Goal: Contribute content: Contribute content

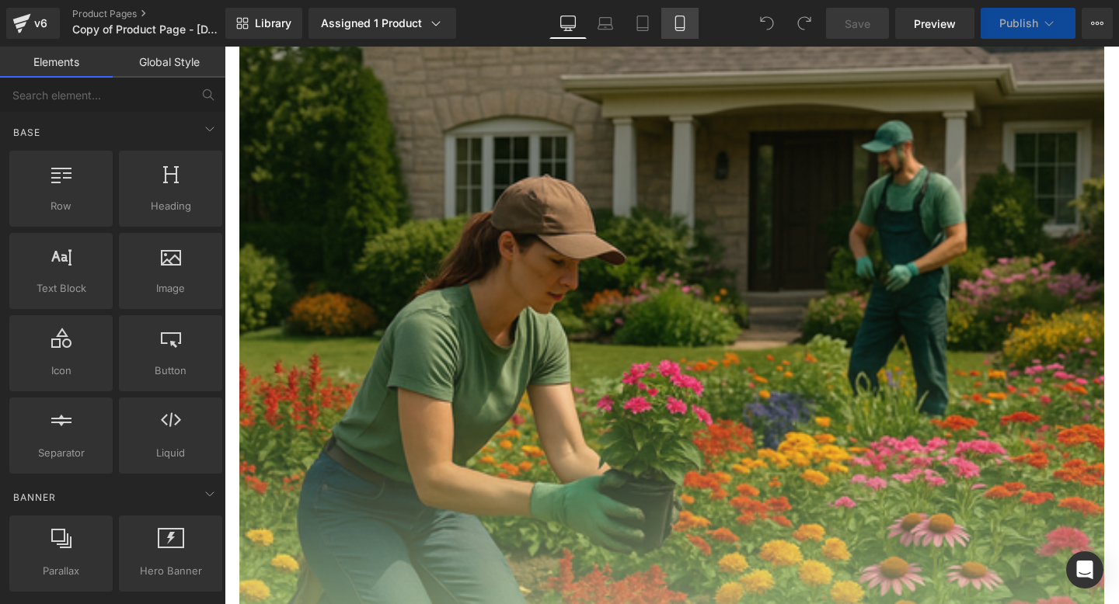
click at [687, 23] on icon at bounding box center [680, 24] width 16 height 16
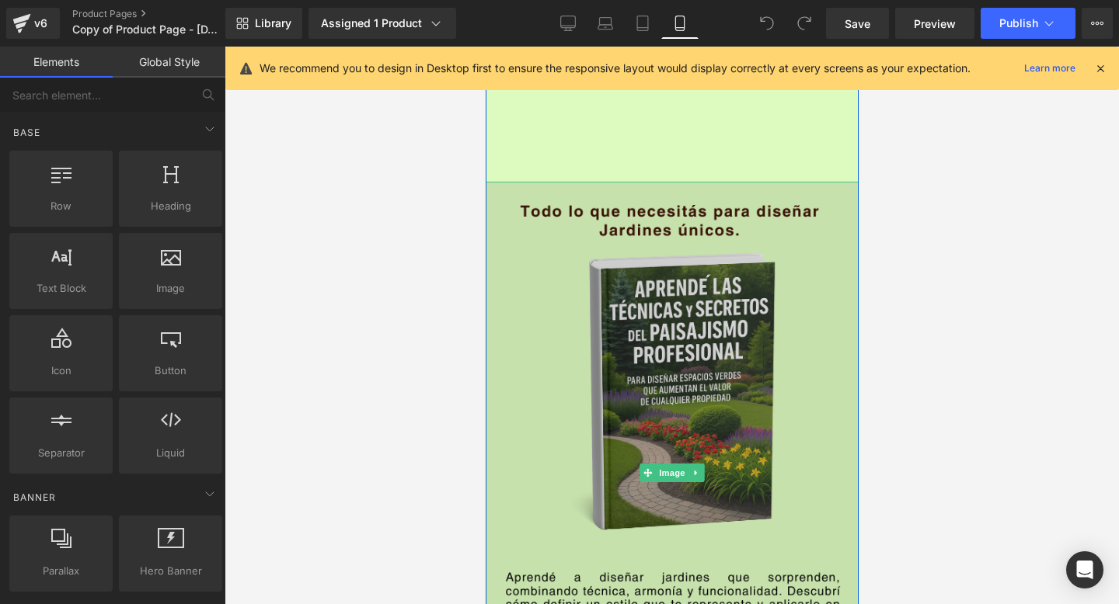
scroll to position [2082, 0]
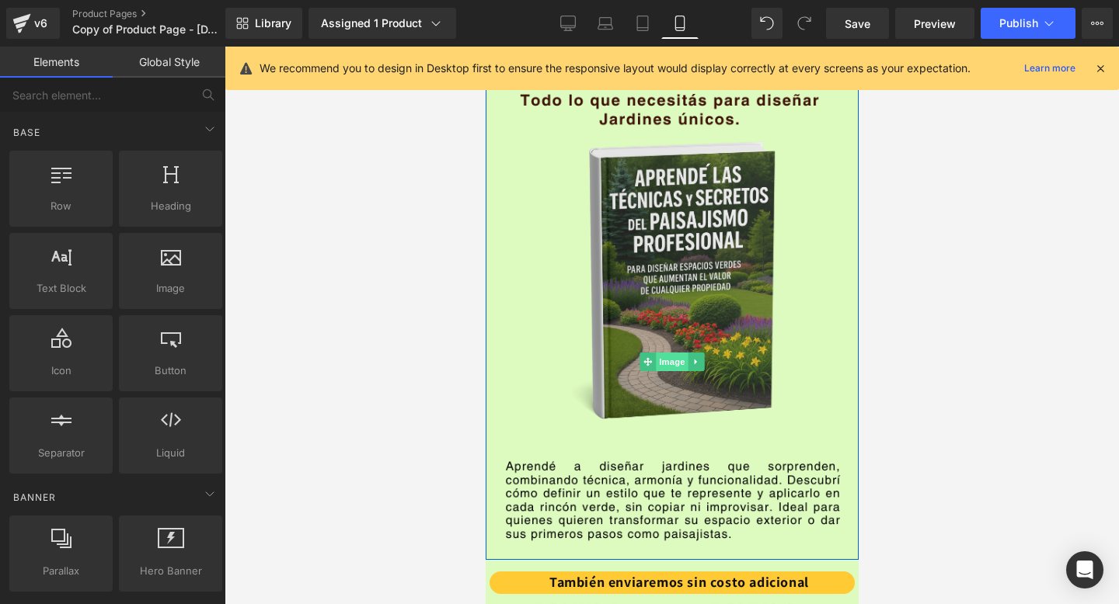
click at [663, 366] on span "Image" at bounding box center [671, 362] width 33 height 19
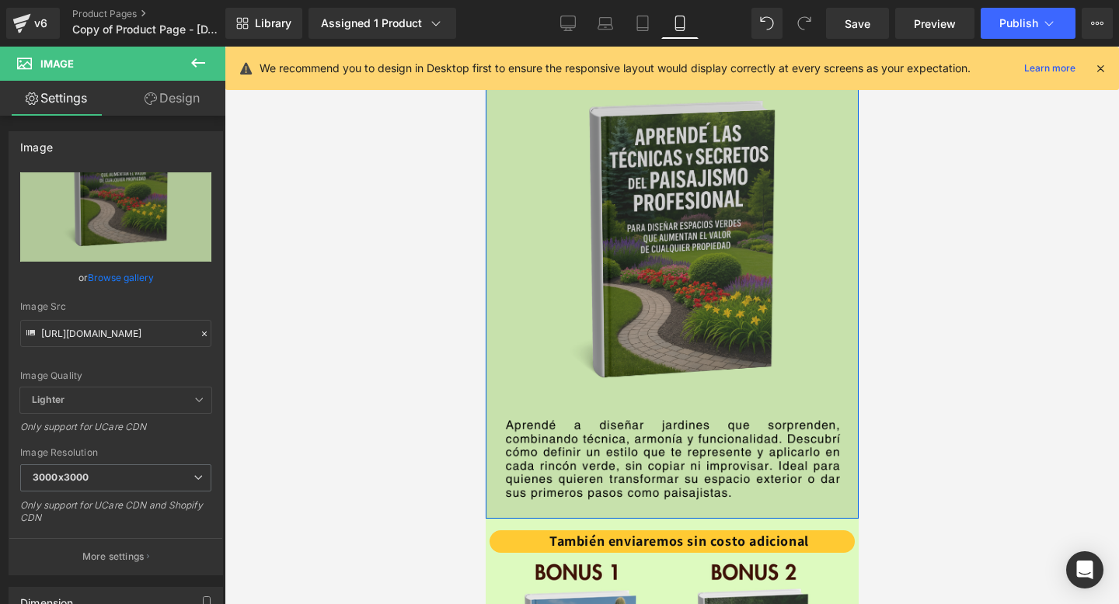
scroll to position [2107, 0]
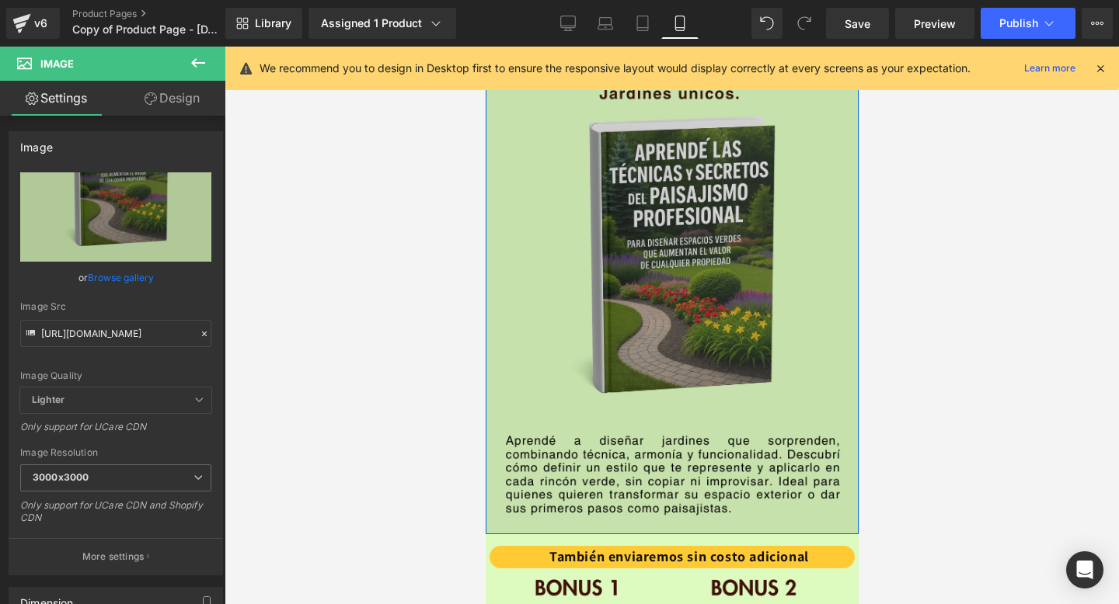
click at [656, 245] on img at bounding box center [671, 336] width 373 height 583
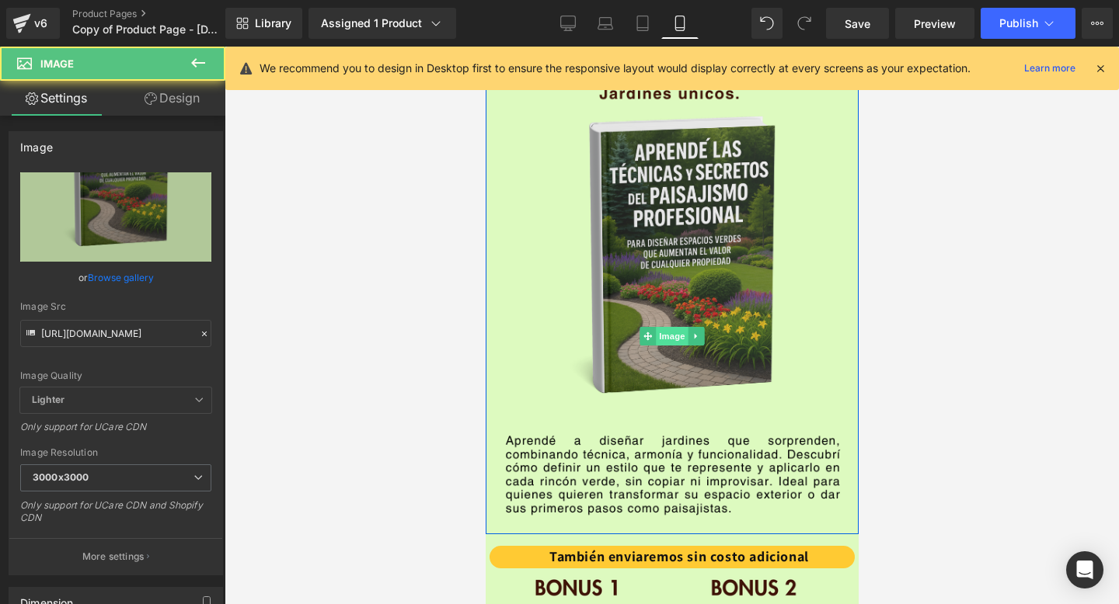
click at [662, 334] on span "Image" at bounding box center [671, 336] width 33 height 19
click at [178, 103] on link "Design" at bounding box center [172, 98] width 113 height 35
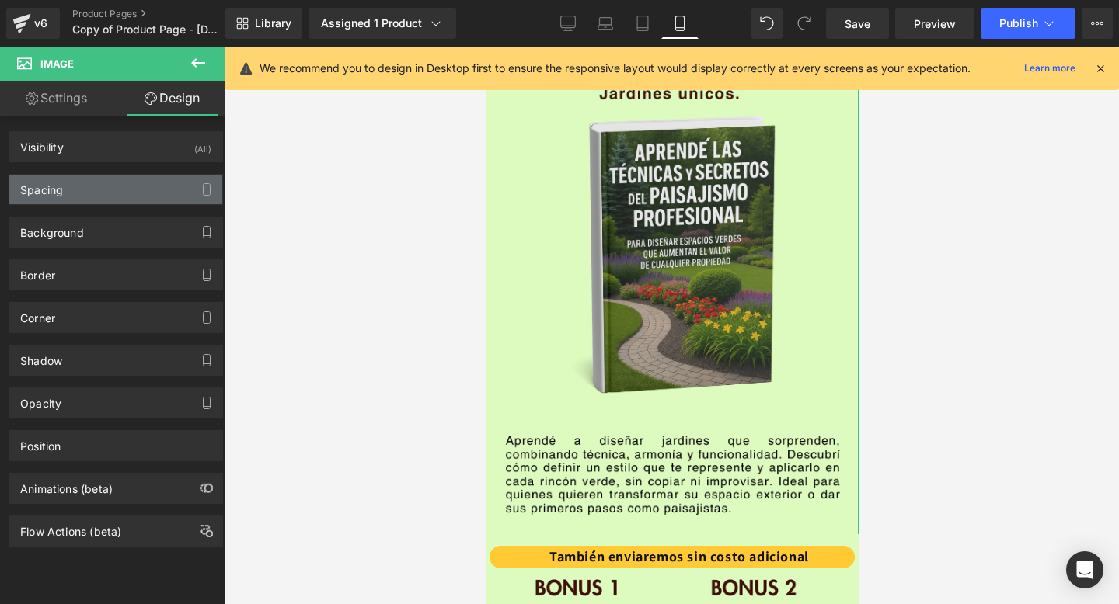
click at [136, 190] on div "Spacing" at bounding box center [115, 190] width 213 height 30
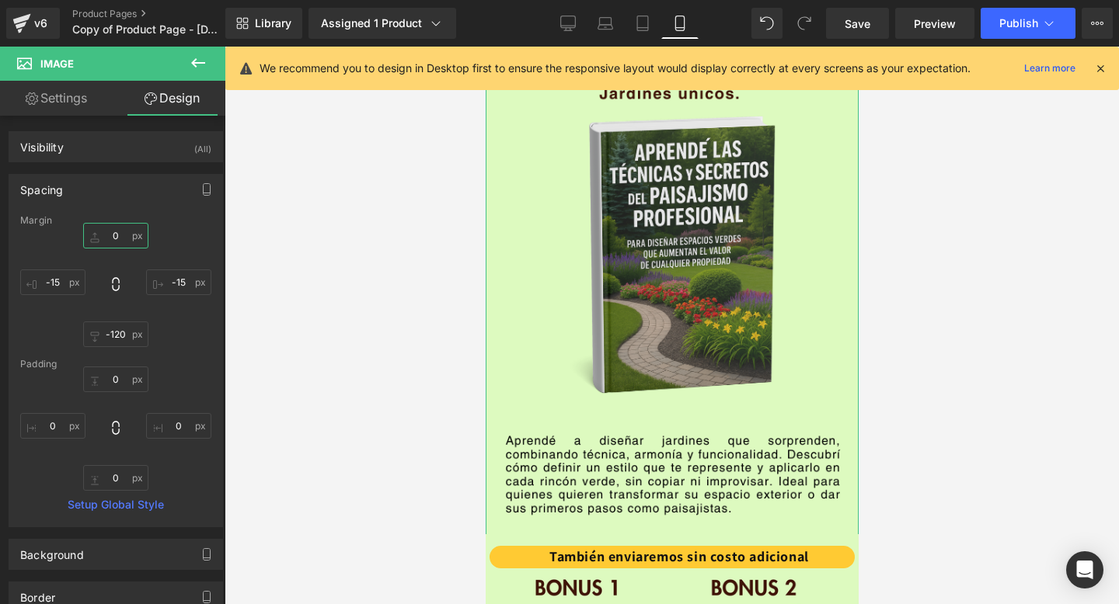
click at [113, 235] on input "0" at bounding box center [115, 236] width 65 height 26
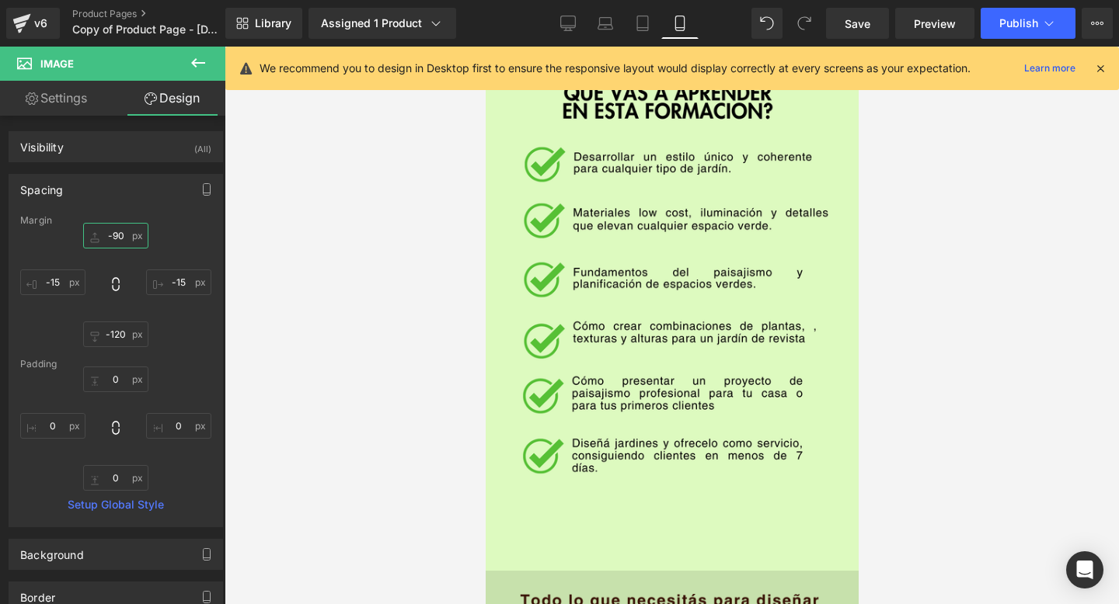
scroll to position [1613, 0]
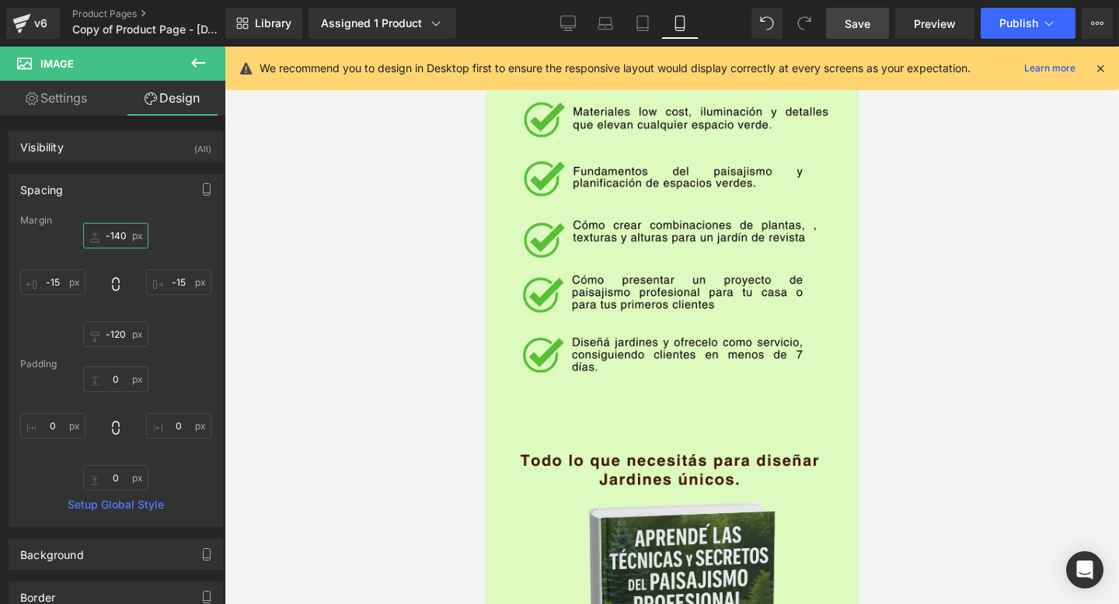
type input "-140"
click at [844, 28] on link "Save" at bounding box center [857, 23] width 63 height 31
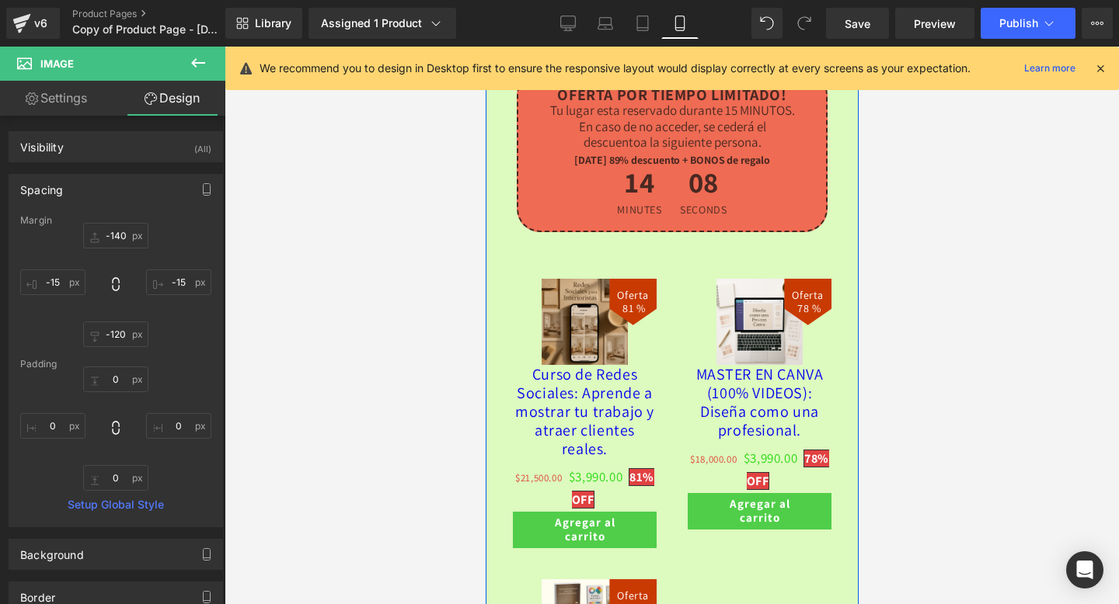
scroll to position [4416, 0]
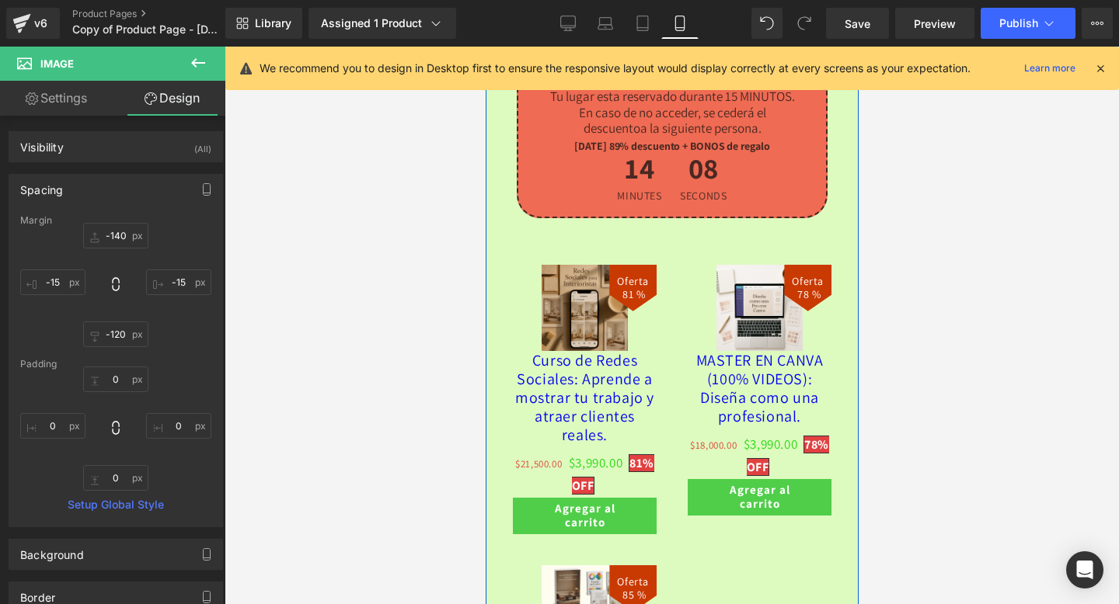
click at [717, 324] on img at bounding box center [758, 308] width 86 height 86
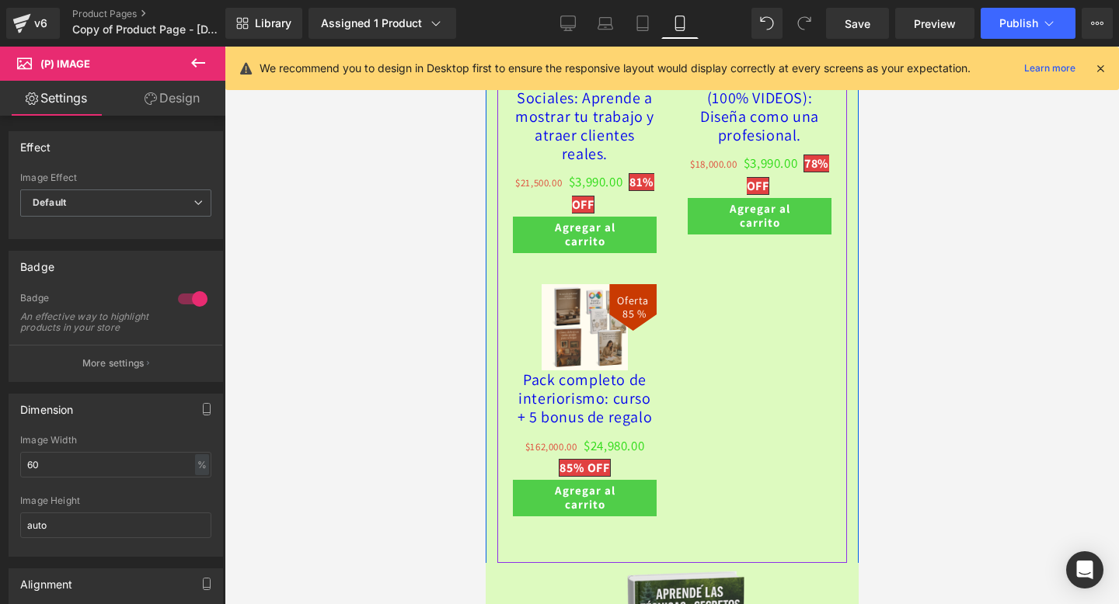
scroll to position [4708, 0]
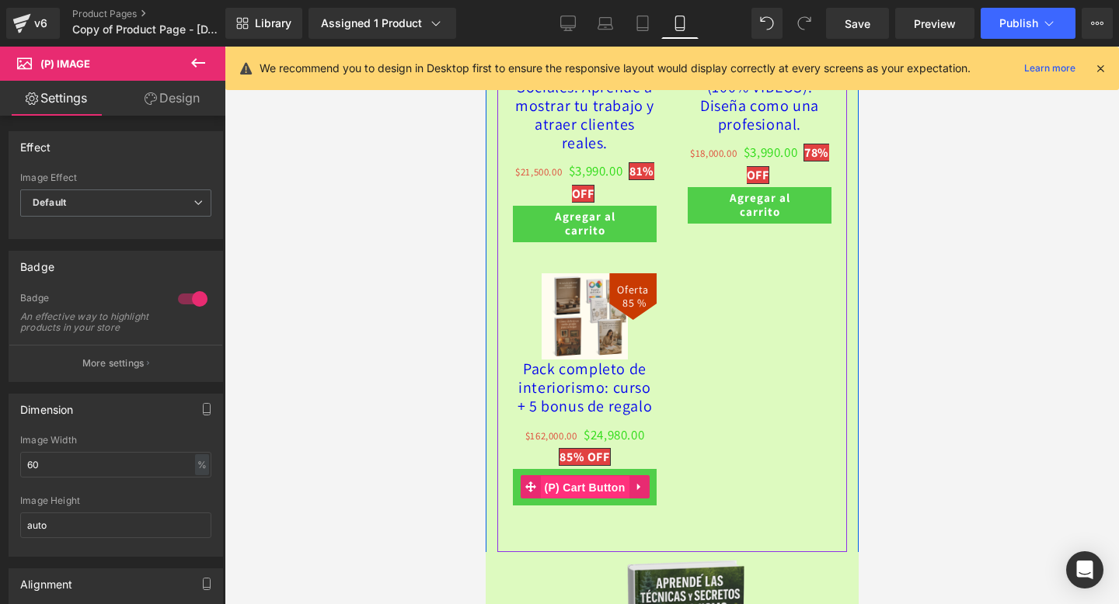
click at [587, 499] on span "(P) Cart Button" at bounding box center [583, 487] width 89 height 23
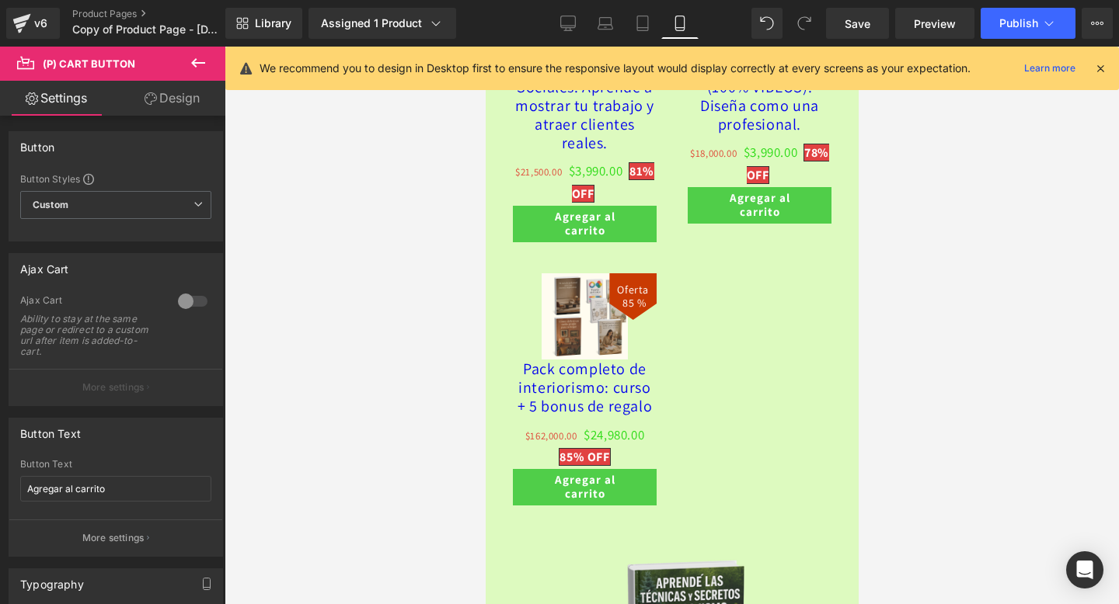
click at [172, 93] on link "Design" at bounding box center [172, 98] width 113 height 35
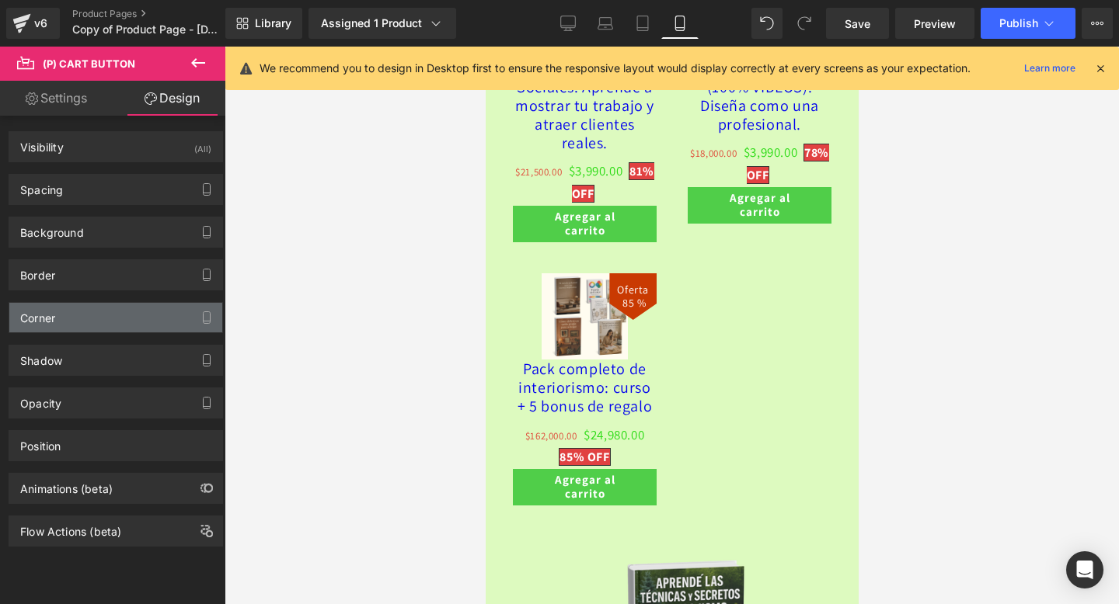
click at [101, 327] on div "Corner" at bounding box center [115, 318] width 213 height 30
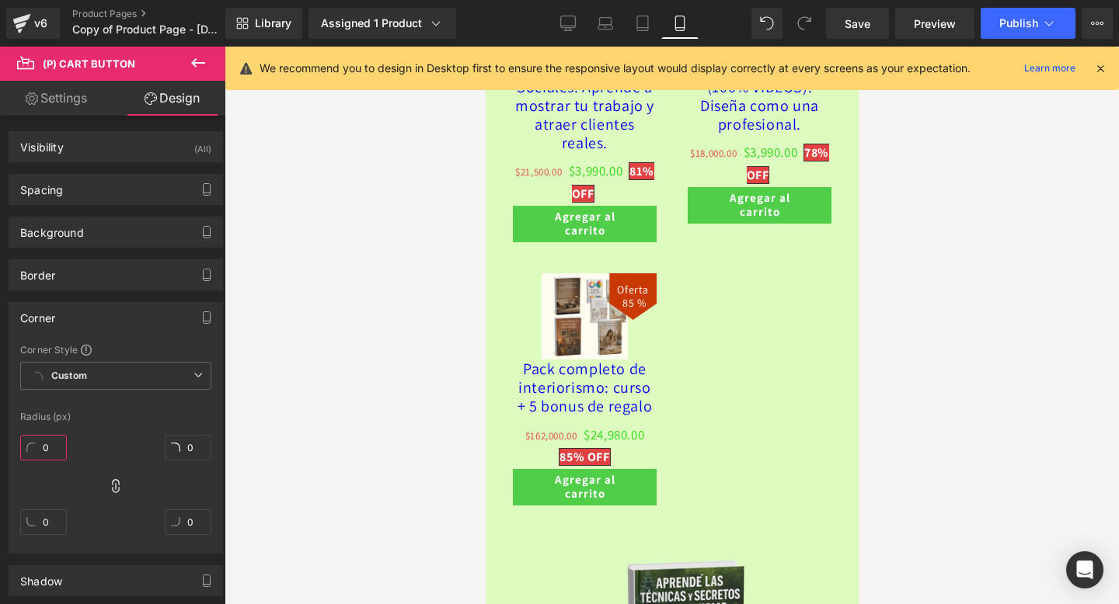
click at [47, 446] on input "0" at bounding box center [43, 448] width 47 height 26
type input "30"
type input "3"
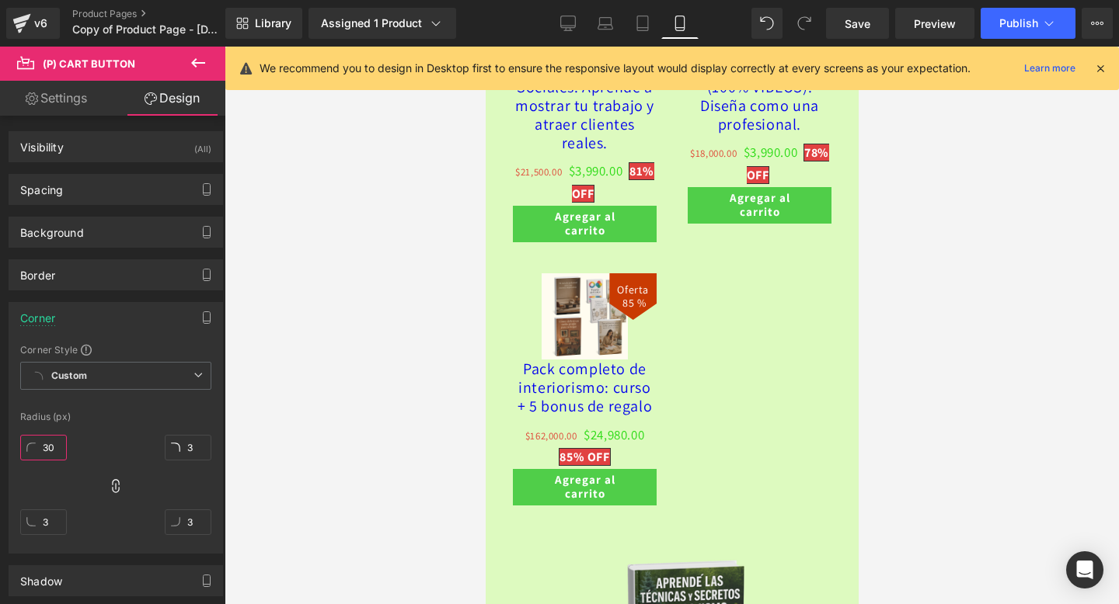
type input "30"
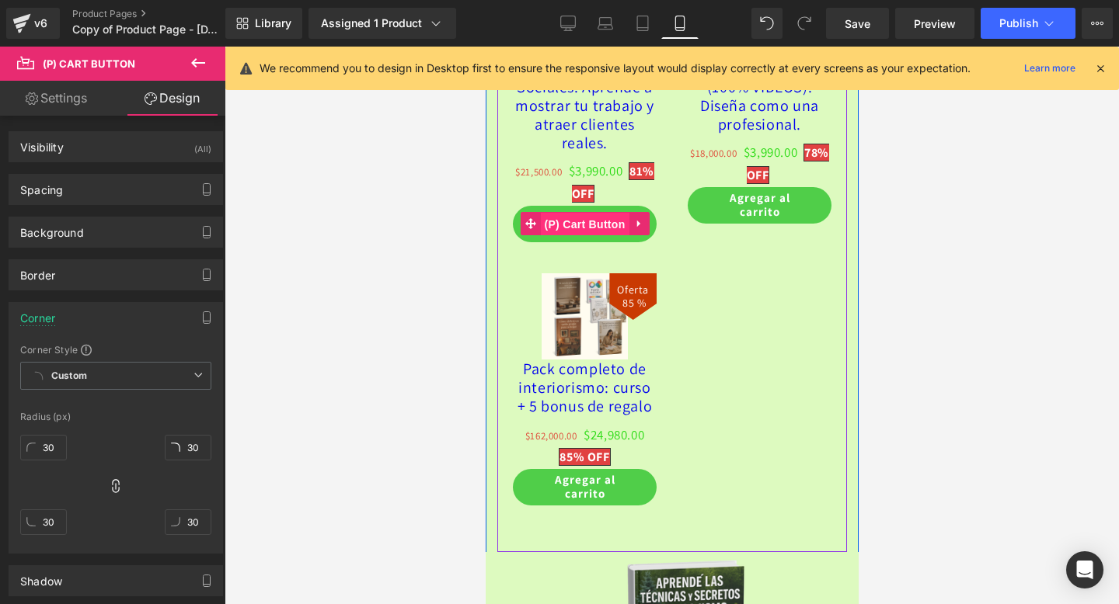
click at [589, 217] on span "(P) Cart Button" at bounding box center [583, 224] width 89 height 23
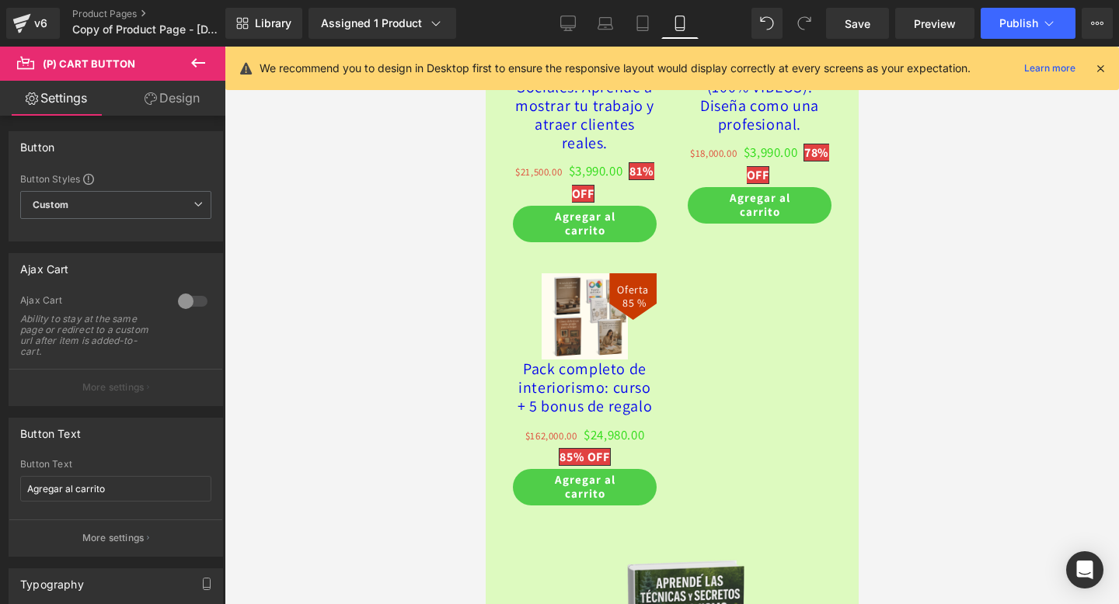
click at [162, 107] on link "Design" at bounding box center [172, 98] width 113 height 35
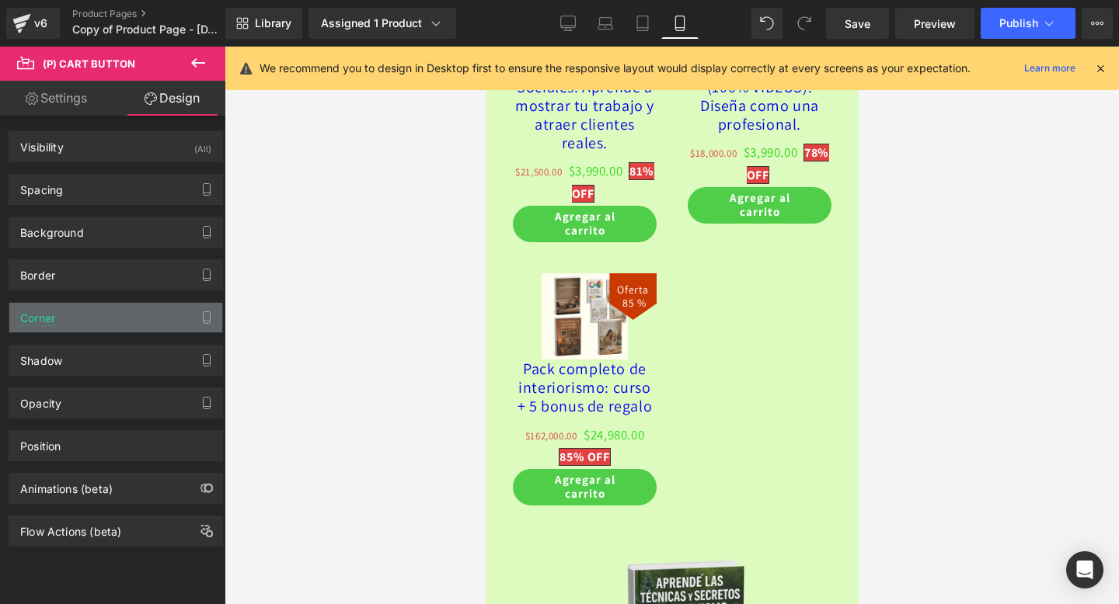
click at [149, 311] on div "Corner" at bounding box center [115, 318] width 213 height 30
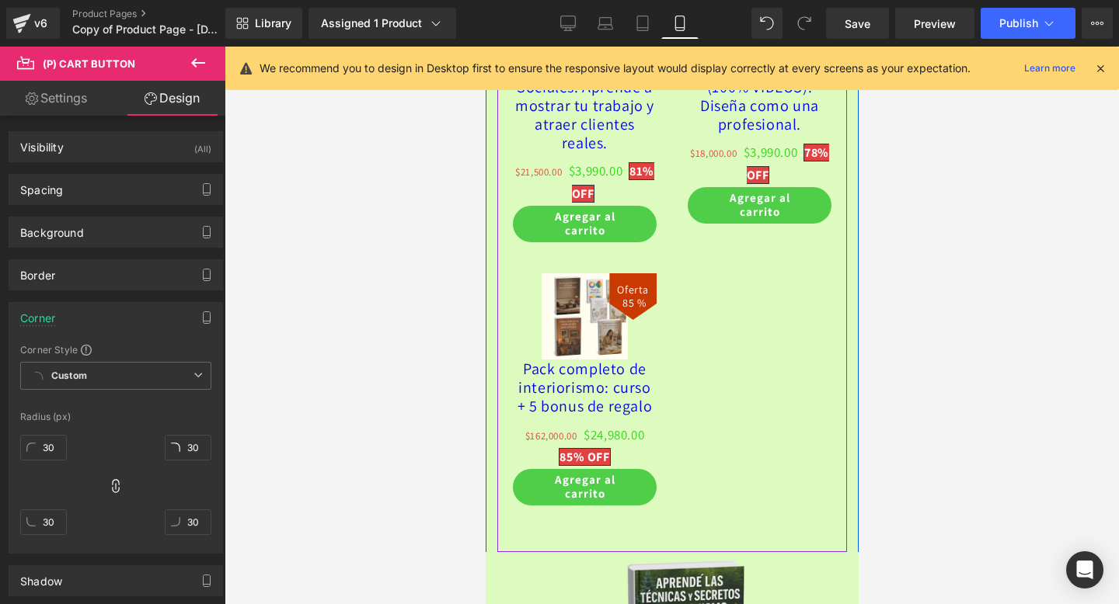
click at [762, 388] on div "Oferta 81 %" at bounding box center [671, 231] width 350 height 595
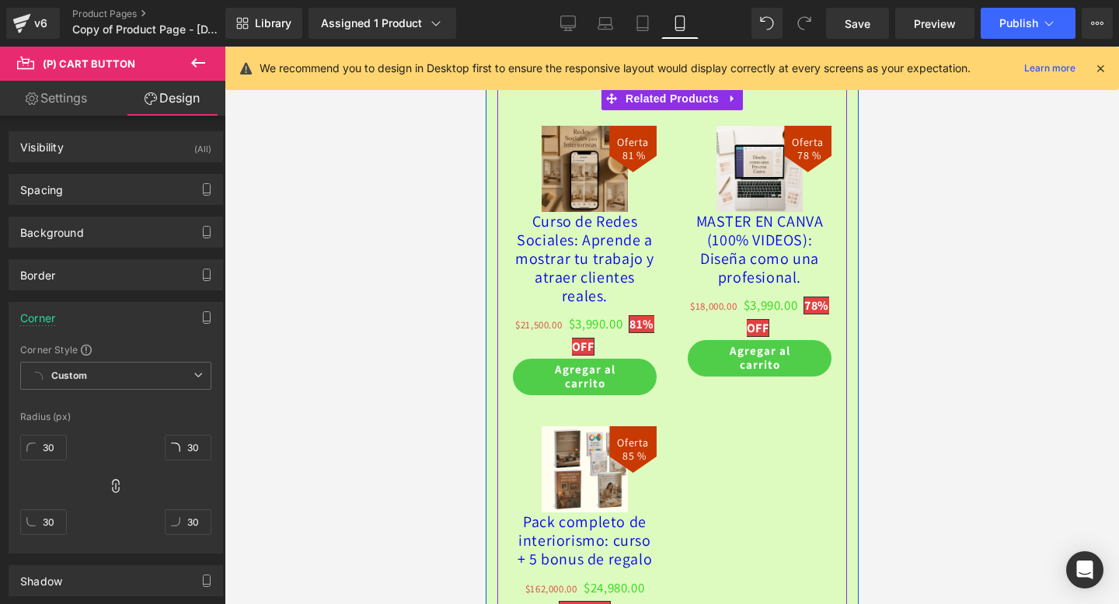
scroll to position [4546, 0]
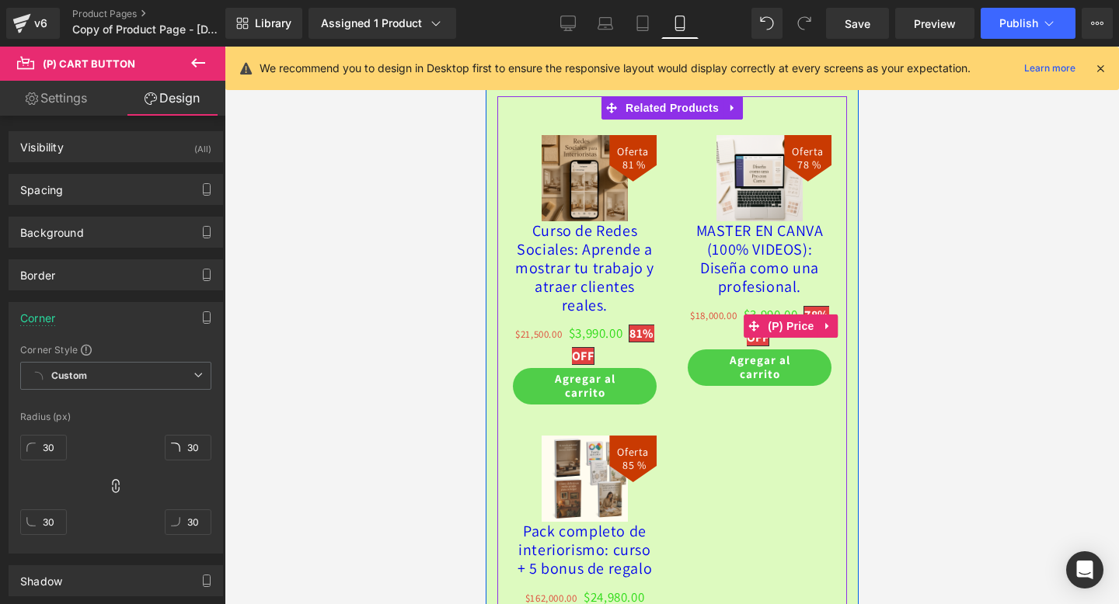
click at [788, 327] on span "$3,990.00" at bounding box center [770, 315] width 54 height 24
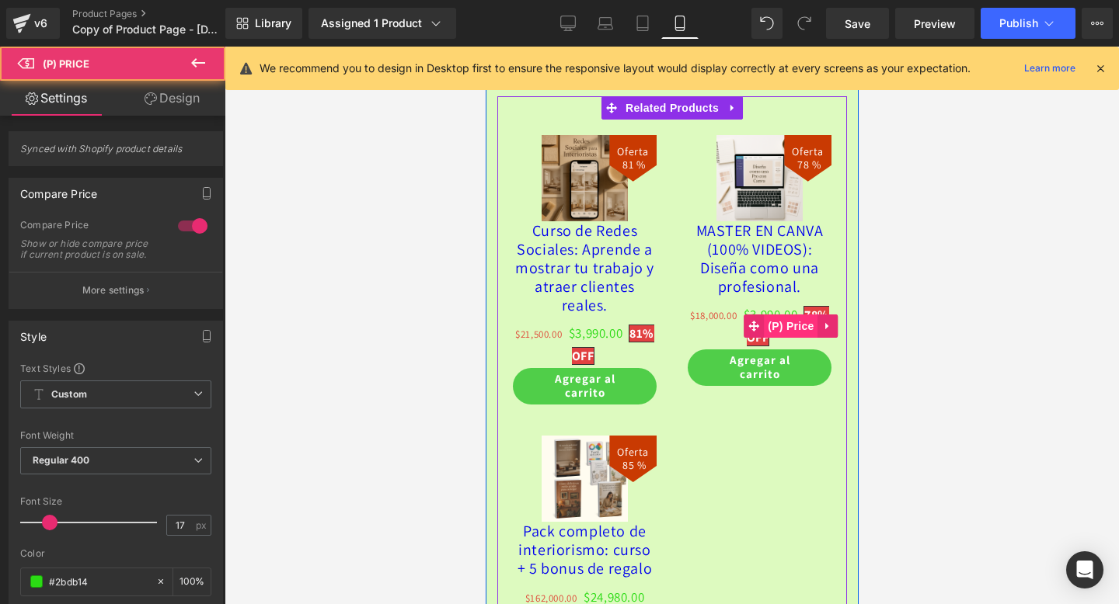
click at [785, 338] on span "(P) Price" at bounding box center [790, 326] width 54 height 23
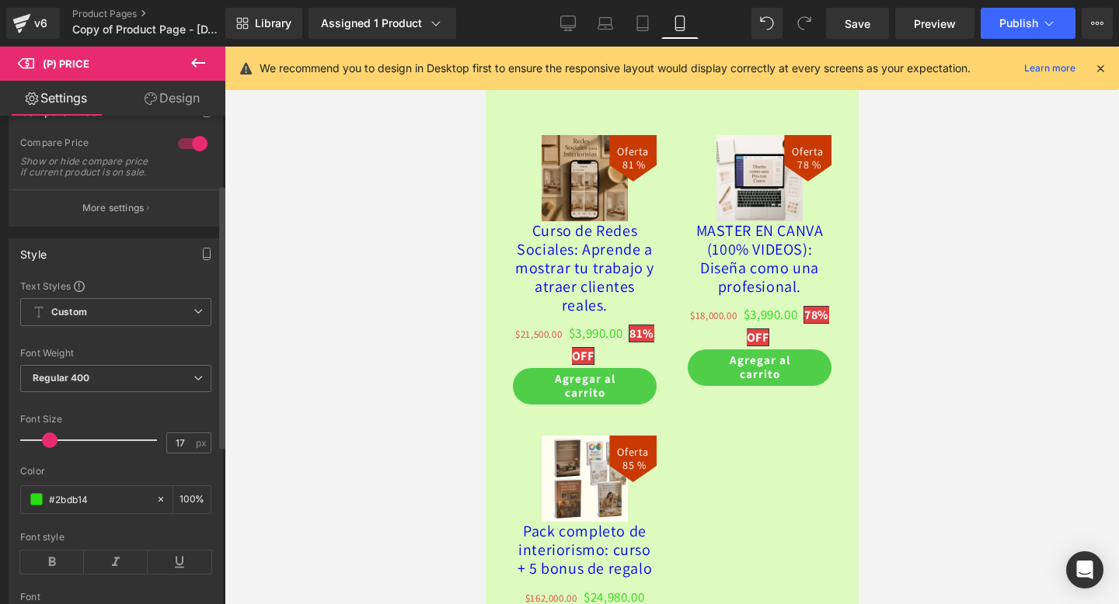
scroll to position [193, 0]
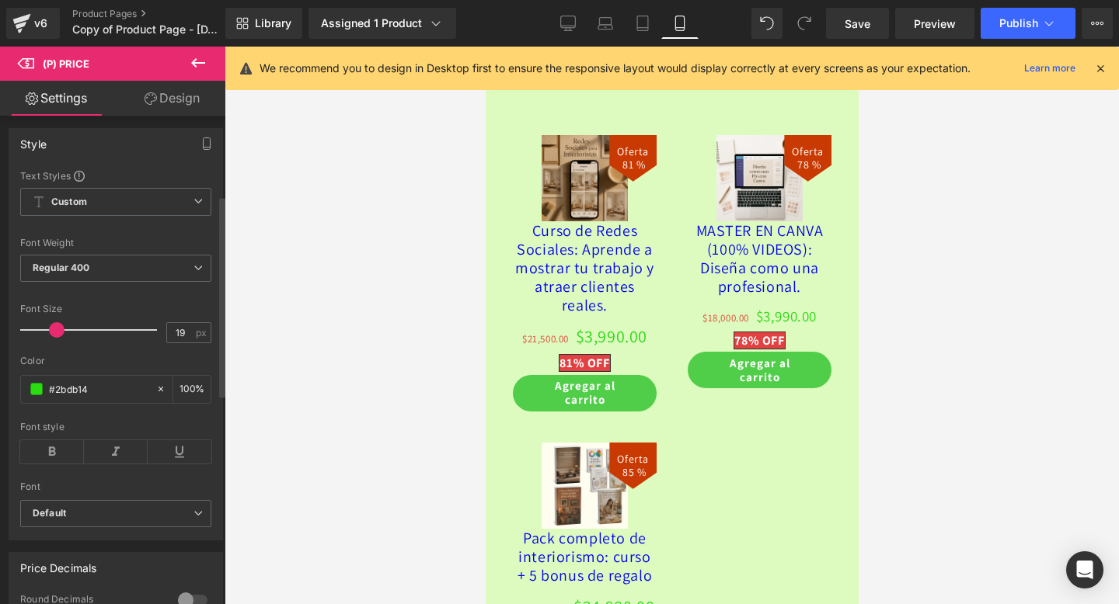
type input "18"
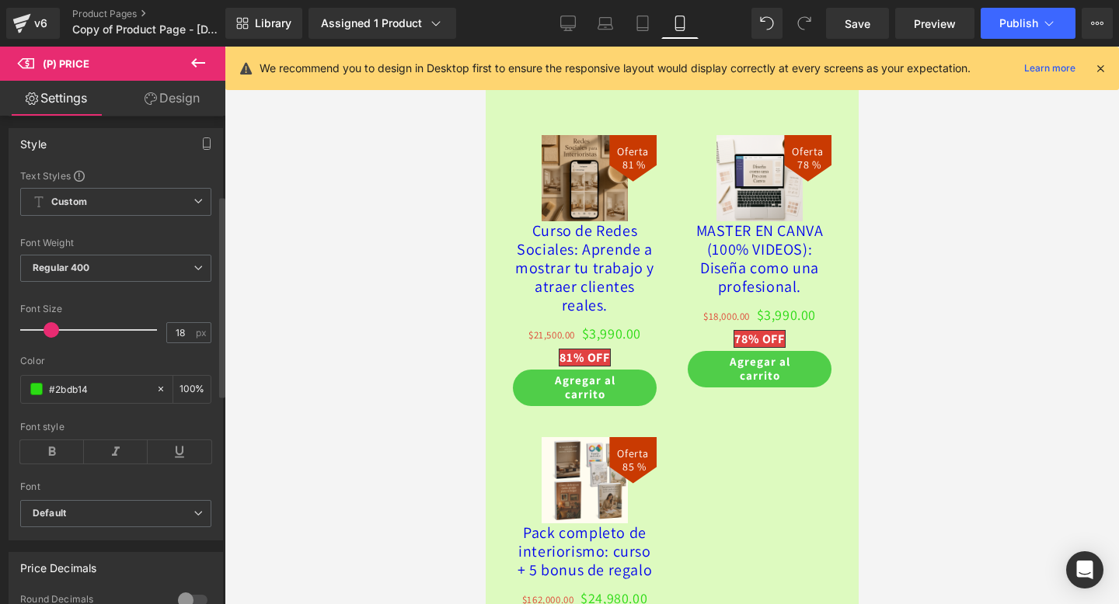
click at [48, 338] on span at bounding box center [51, 330] width 16 height 16
click at [70, 464] on icon at bounding box center [52, 451] width 64 height 23
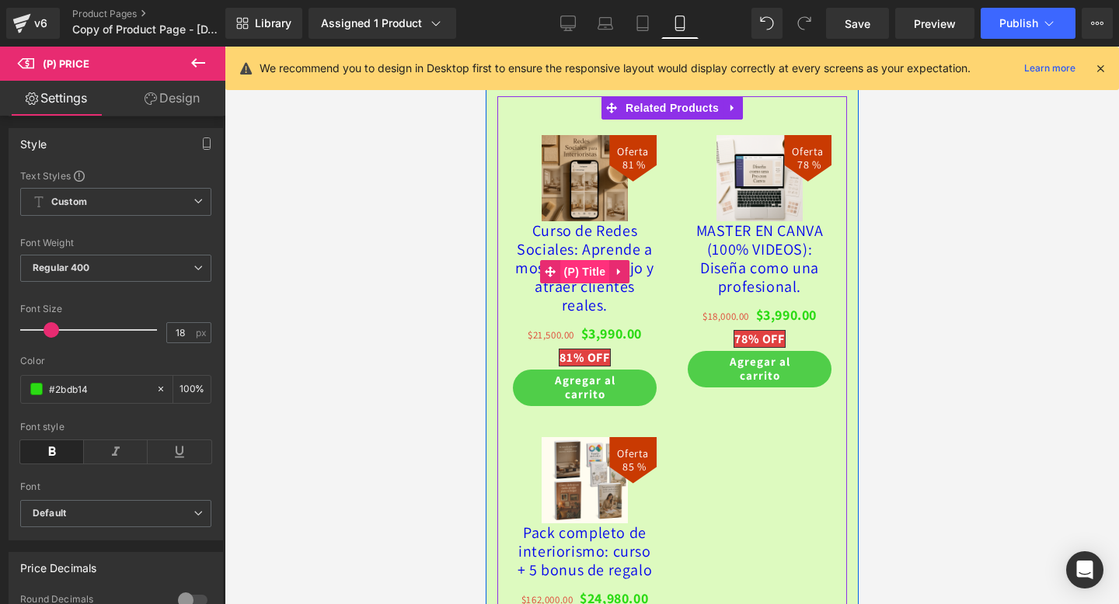
click at [584, 260] on span "(P) Title" at bounding box center [584, 271] width 50 height 23
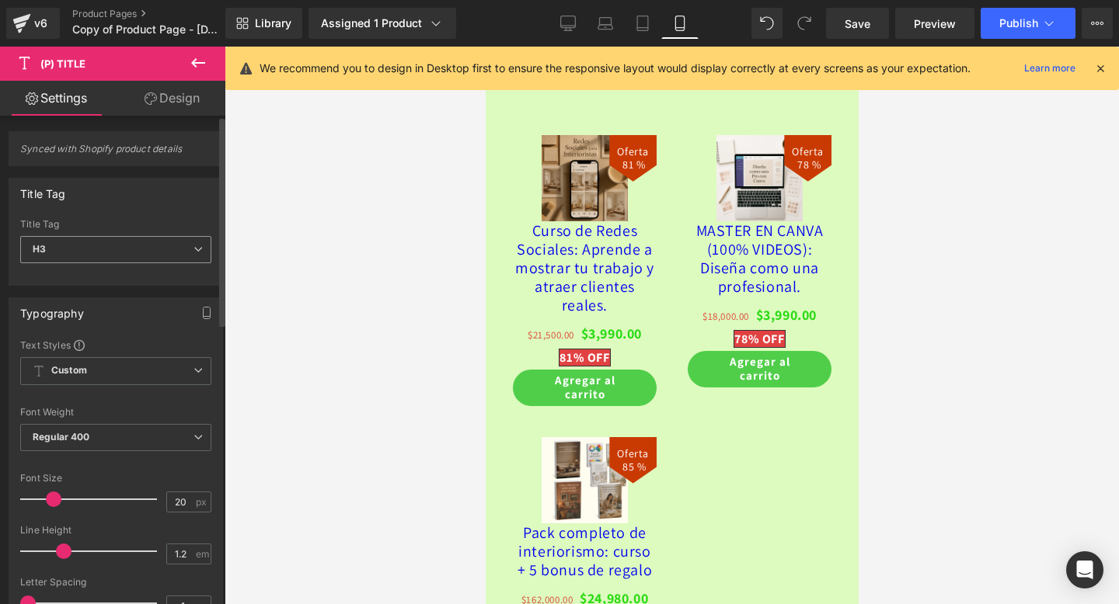
click at [66, 237] on span "H3" at bounding box center [115, 249] width 191 height 27
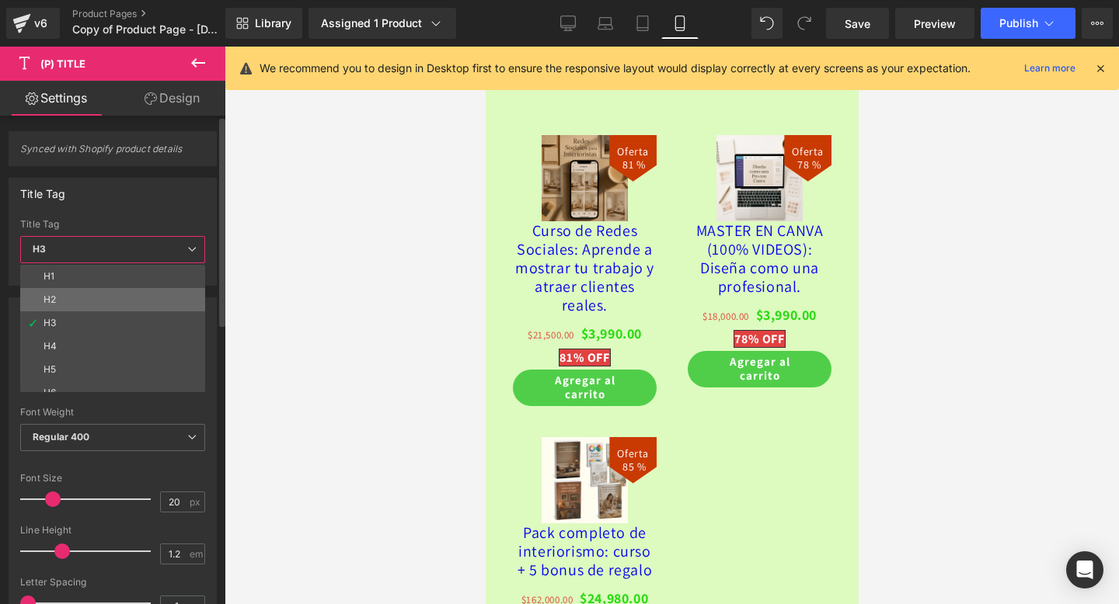
click at [50, 297] on div "H2" at bounding box center [49, 299] width 12 height 11
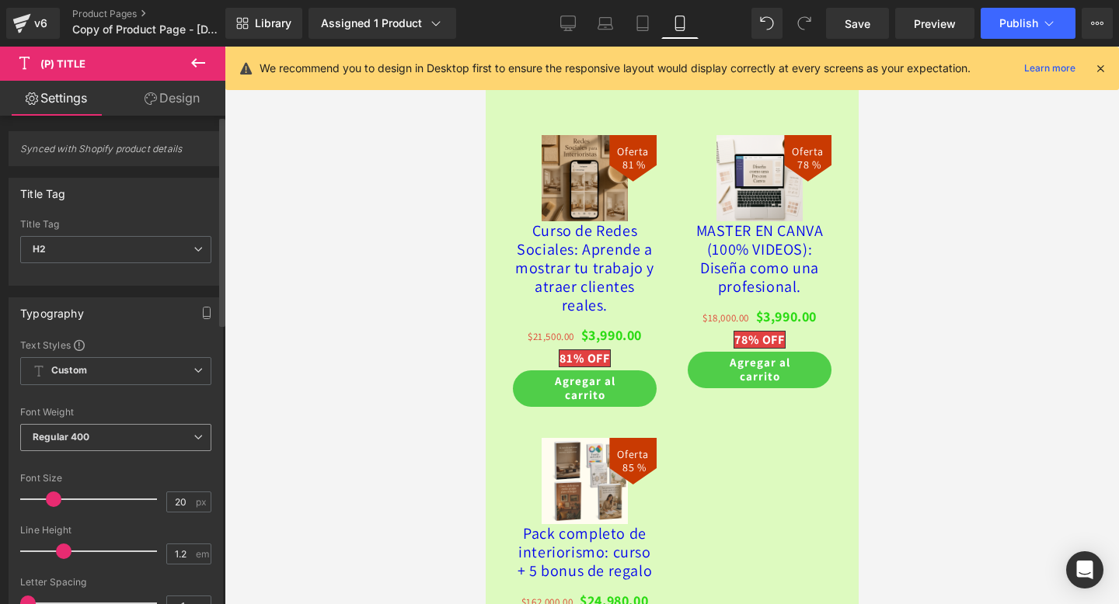
scroll to position [55, 0]
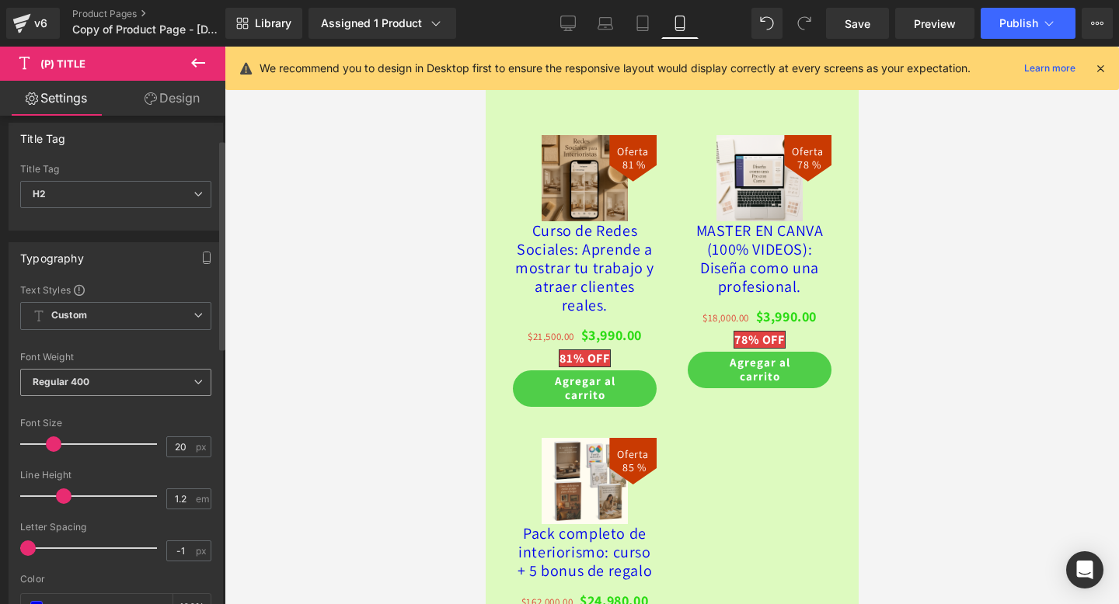
click at [74, 393] on span "Regular 400" at bounding box center [115, 382] width 191 height 27
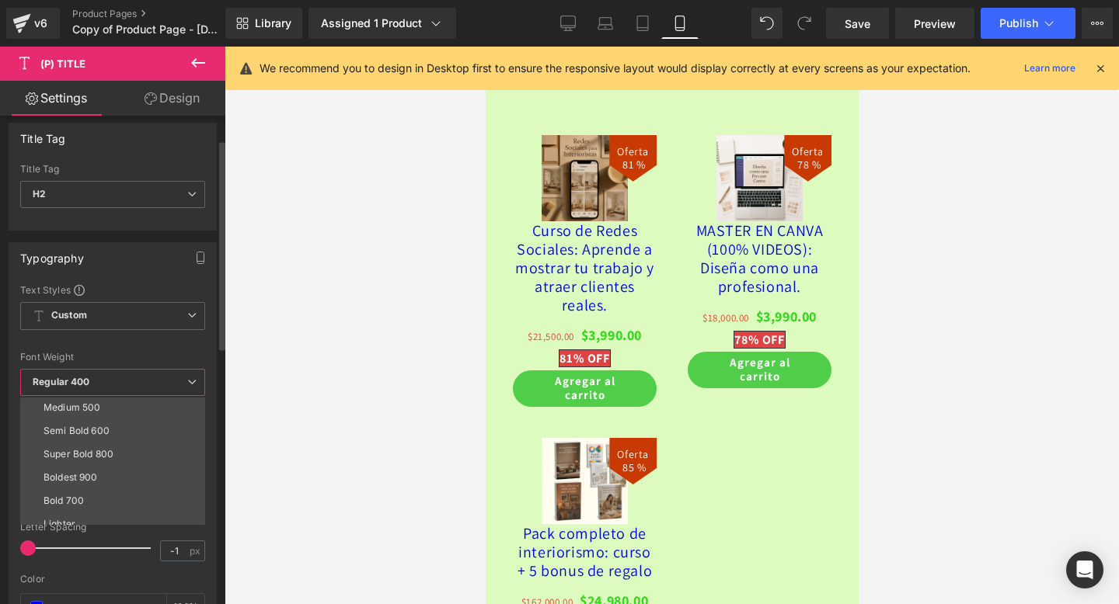
scroll to position [95, 0]
click at [108, 478] on li "Boldest 900" at bounding box center [116, 477] width 192 height 23
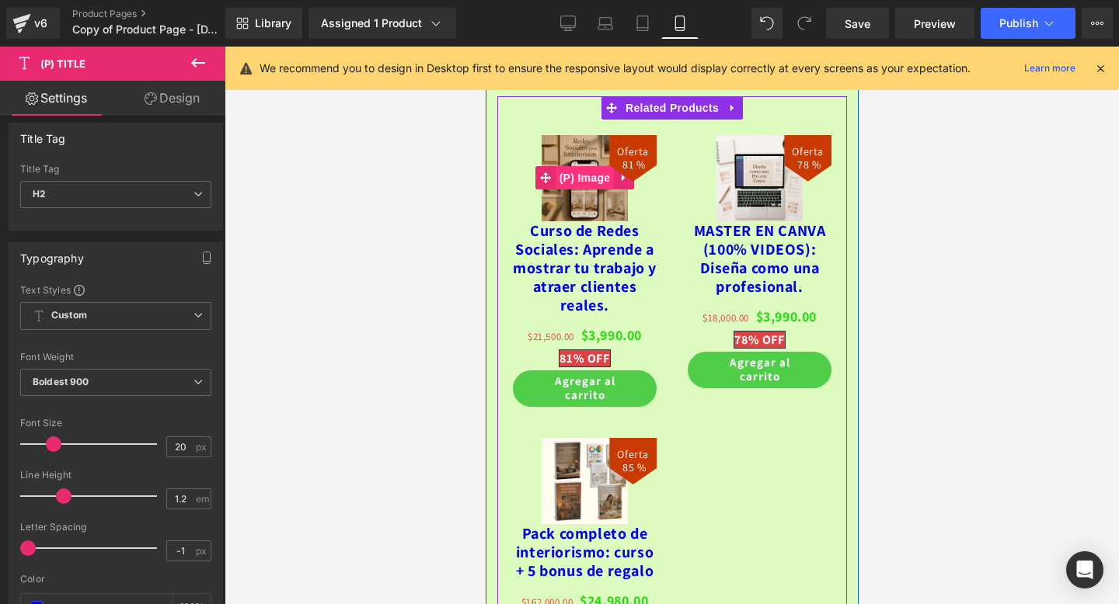
click at [579, 178] on span "(P) Image" at bounding box center [584, 177] width 59 height 23
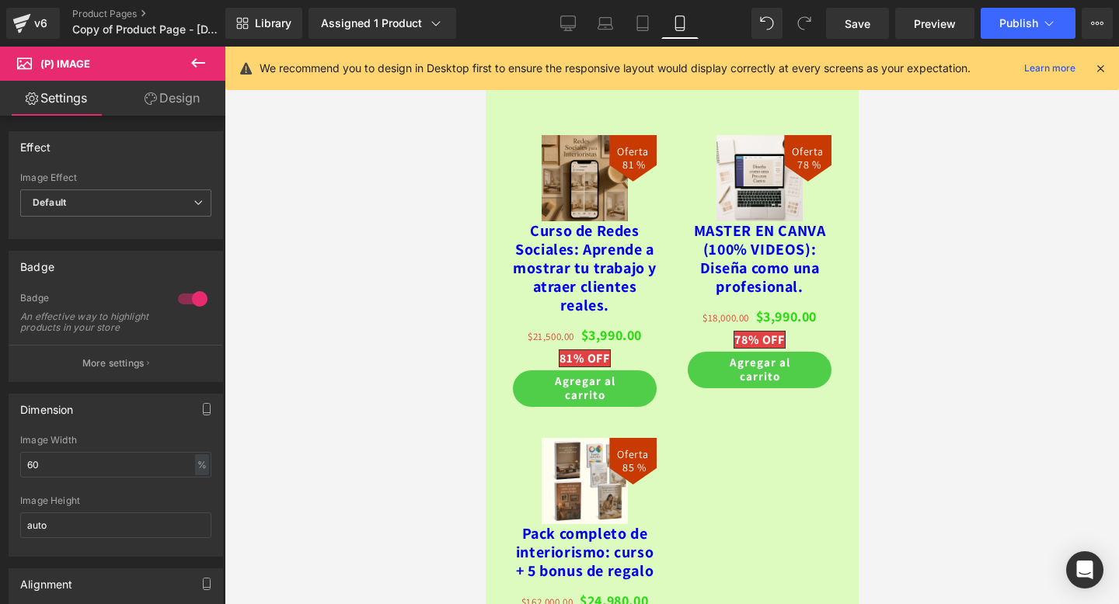
click at [159, 98] on link "Design" at bounding box center [172, 98] width 113 height 35
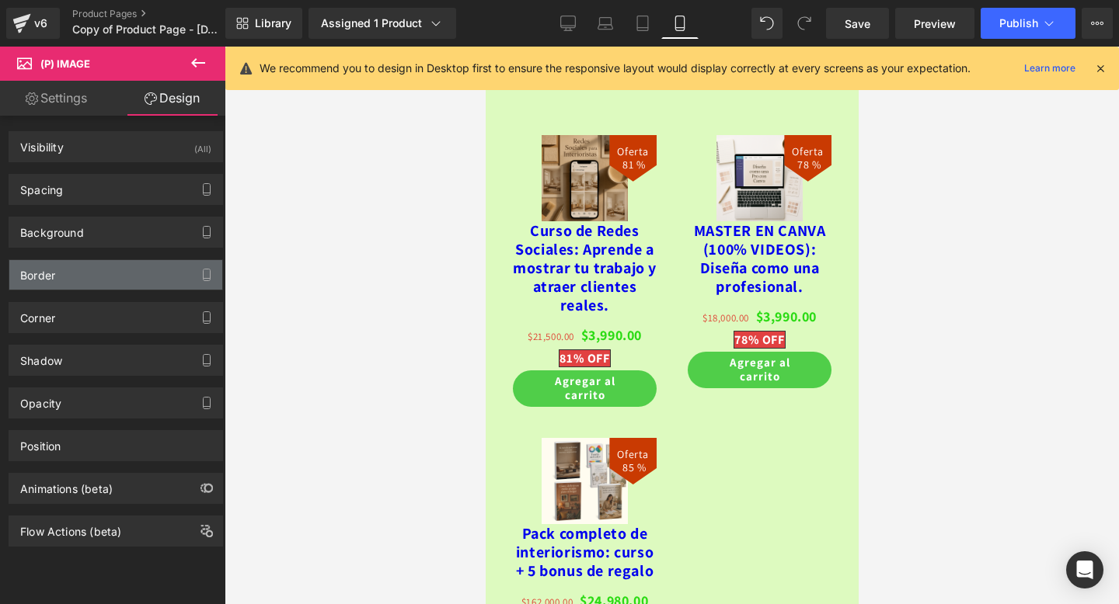
type input "0"
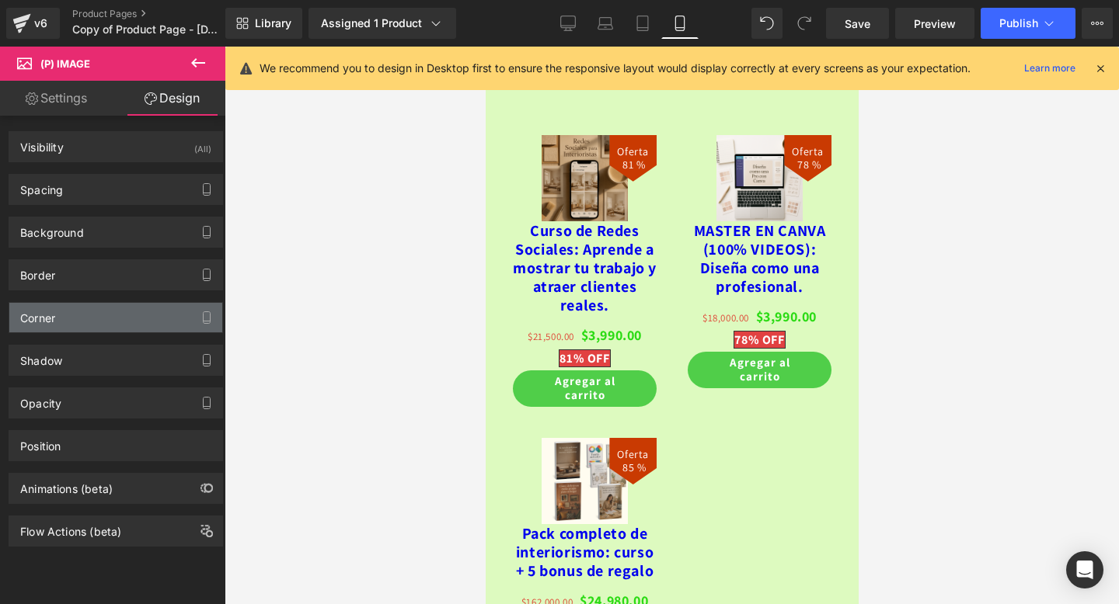
click at [138, 317] on div "Corner" at bounding box center [115, 318] width 213 height 30
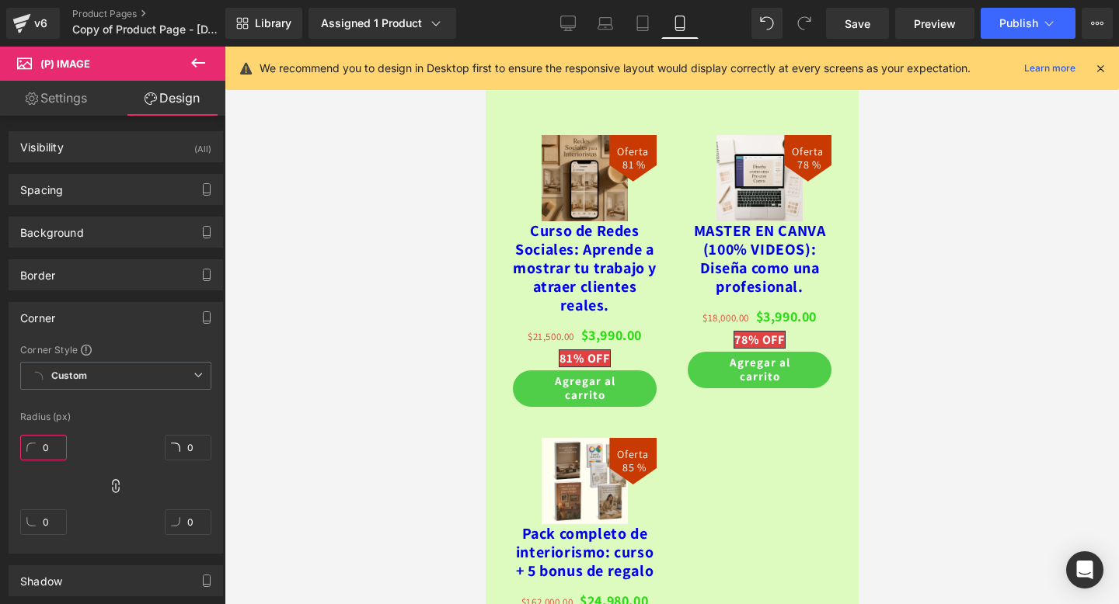
click at [47, 443] on input "0" at bounding box center [43, 448] width 47 height 26
type input "40"
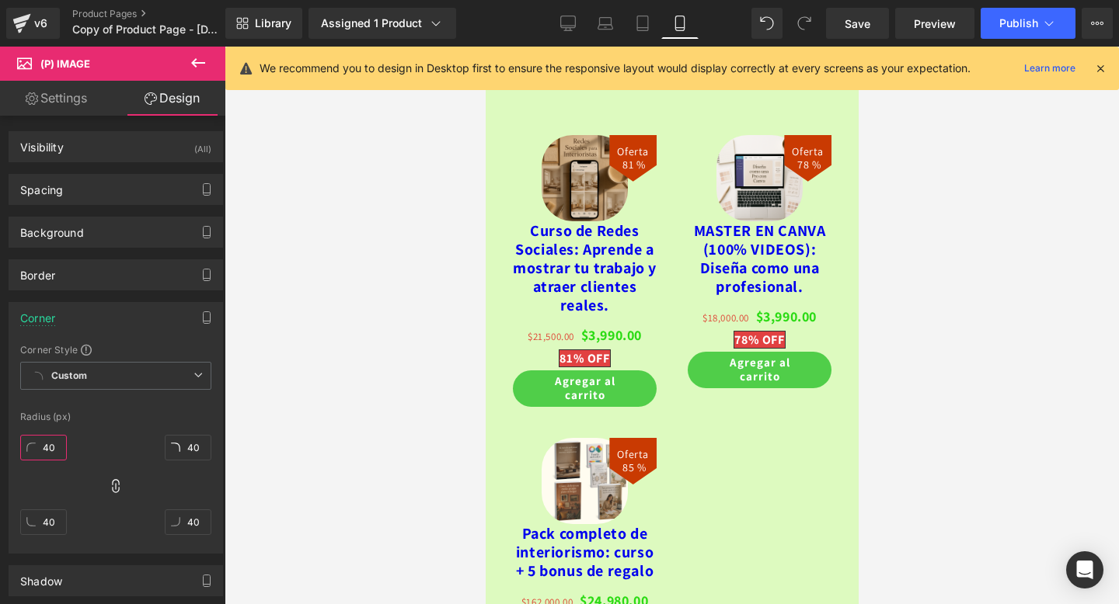
type input "4"
type input "2"
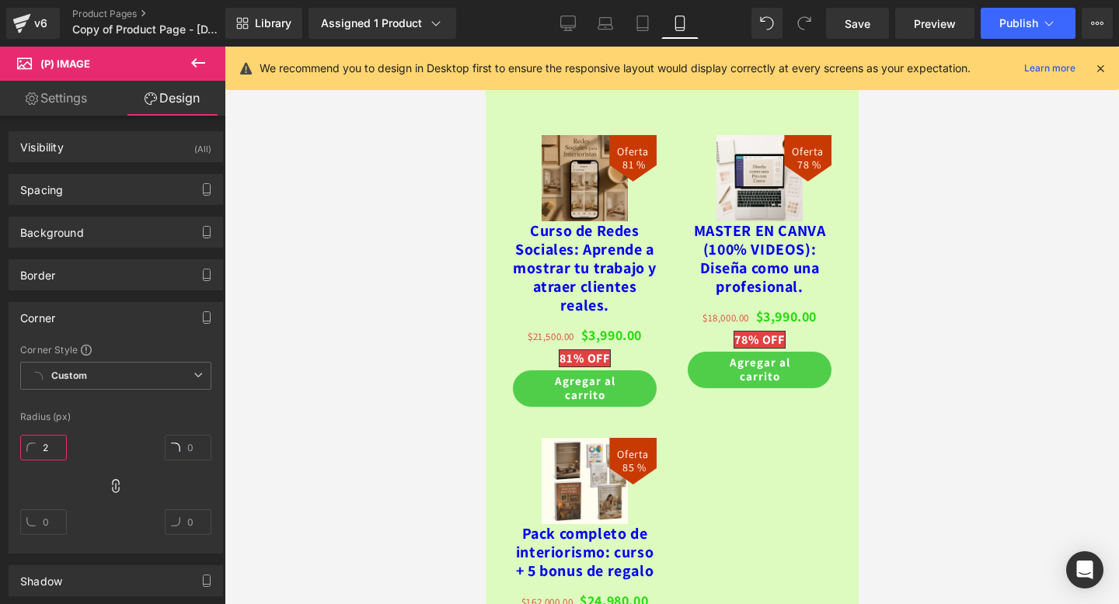
type input "2"
type input "3"
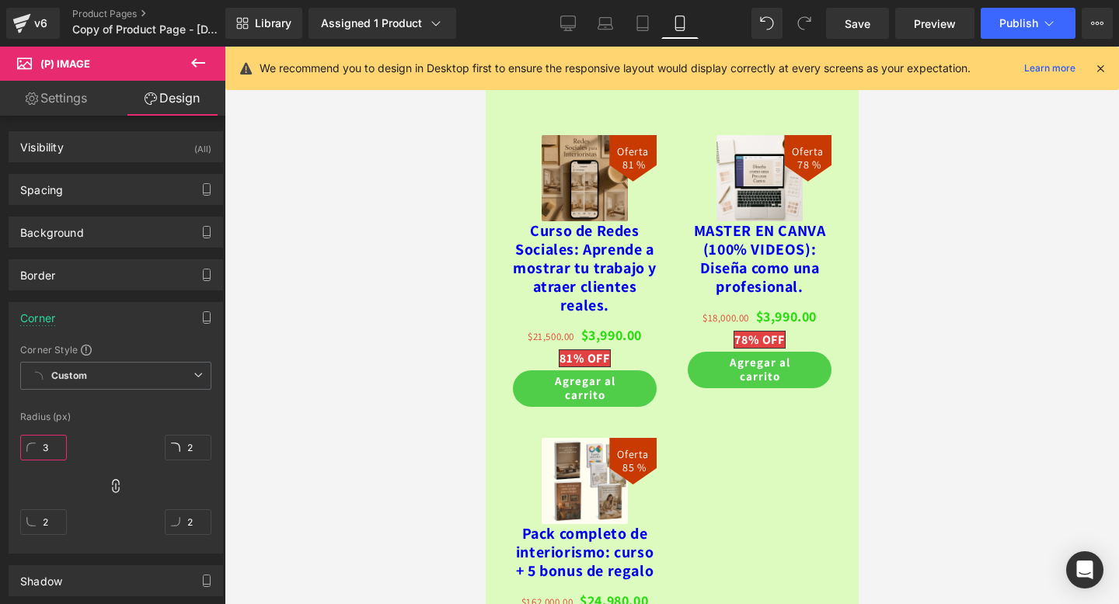
type input "3"
type input "4"
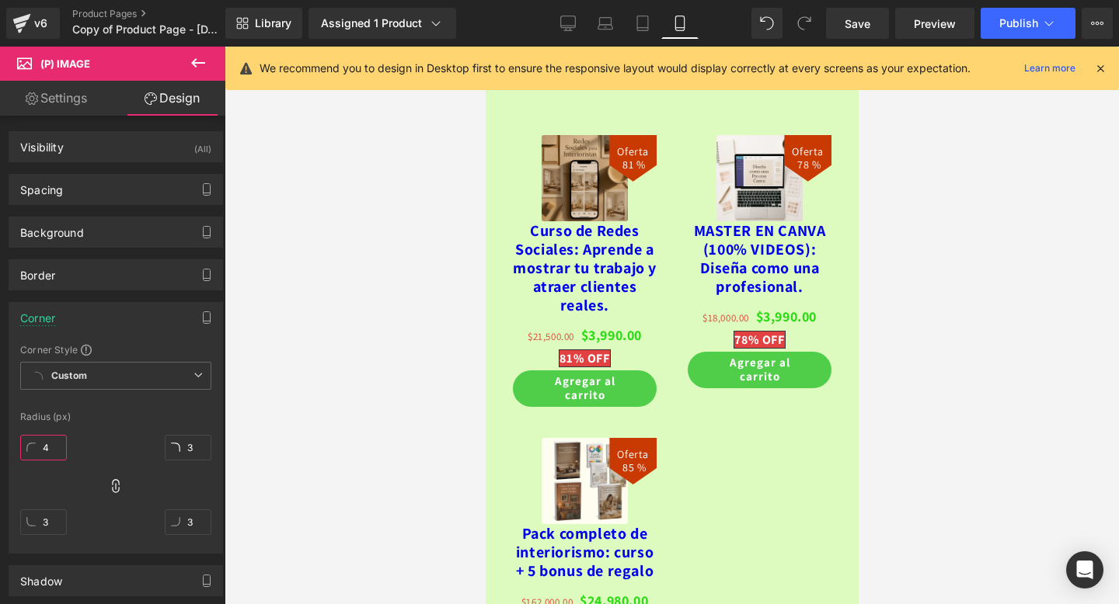
type input "4"
type input "5"
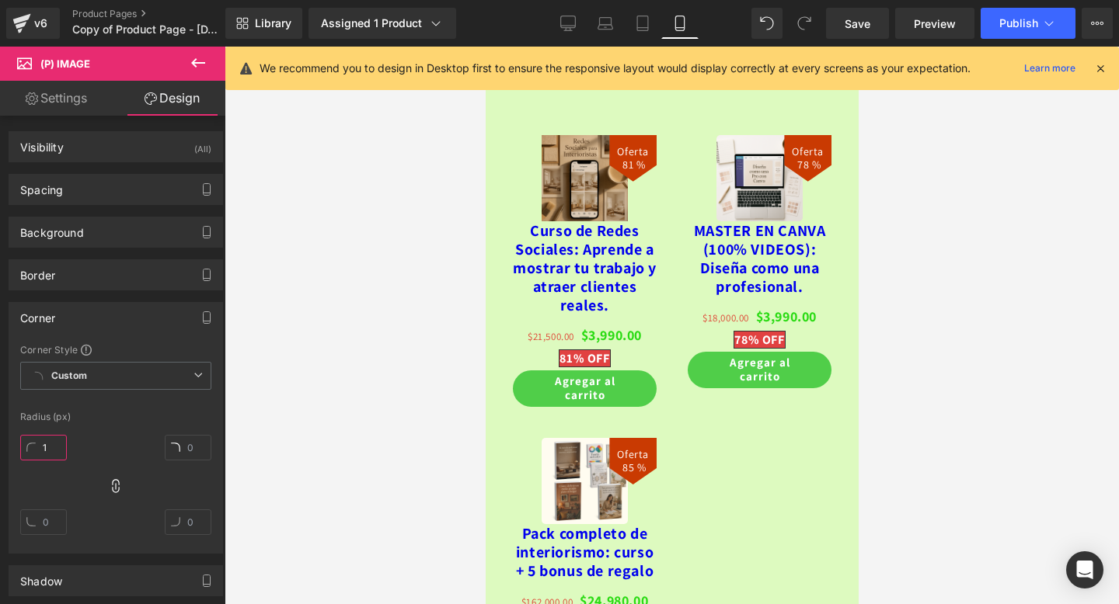
type input "10"
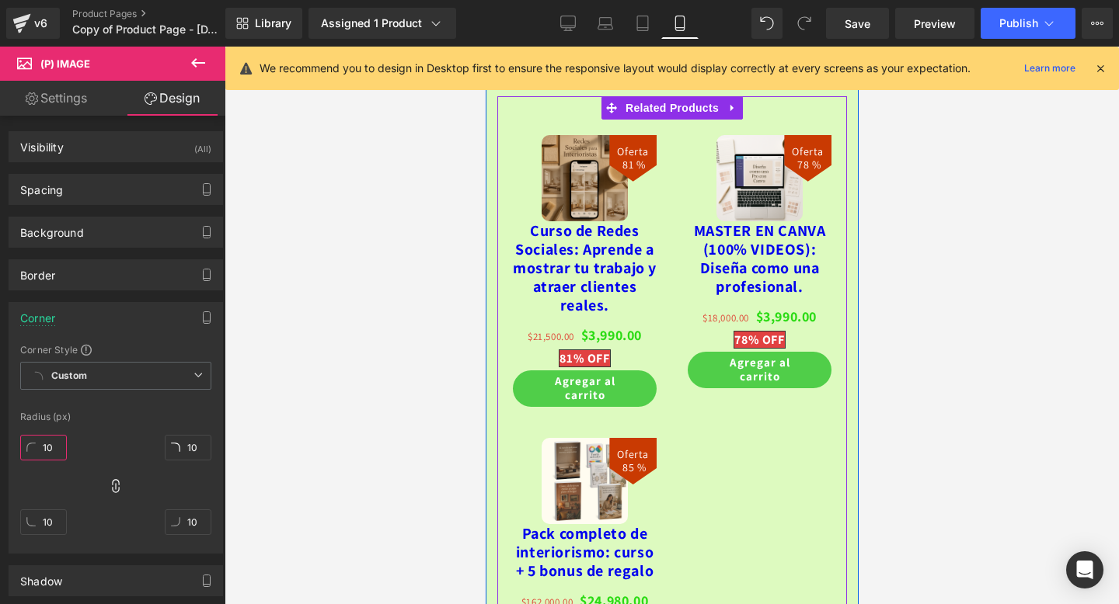
type input "10"
click at [712, 471] on div "Oferta 81 %" at bounding box center [671, 396] width 350 height 600
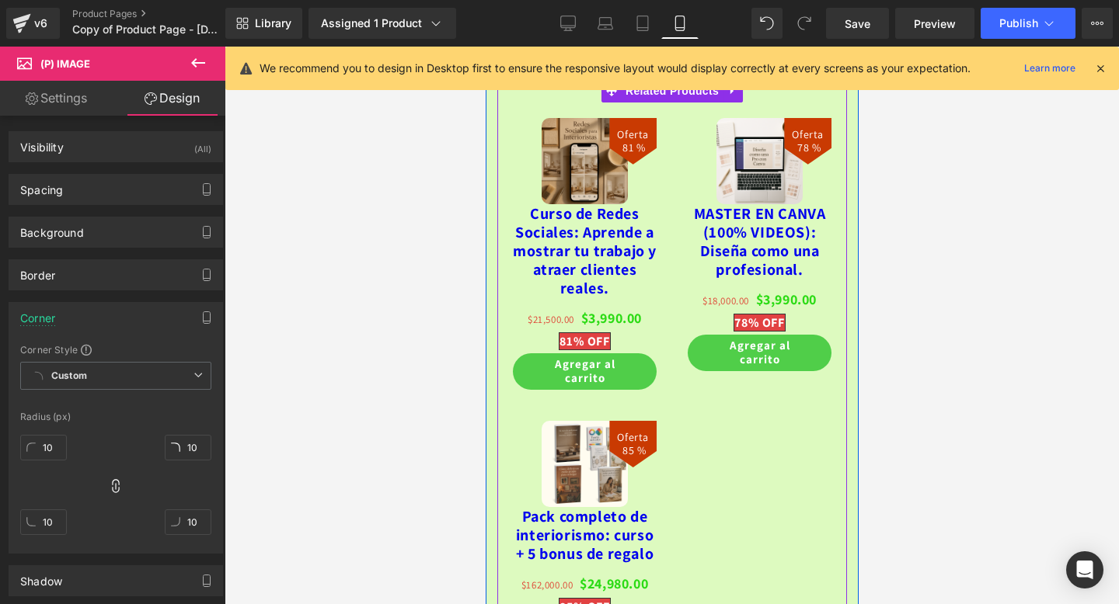
scroll to position [4571, 0]
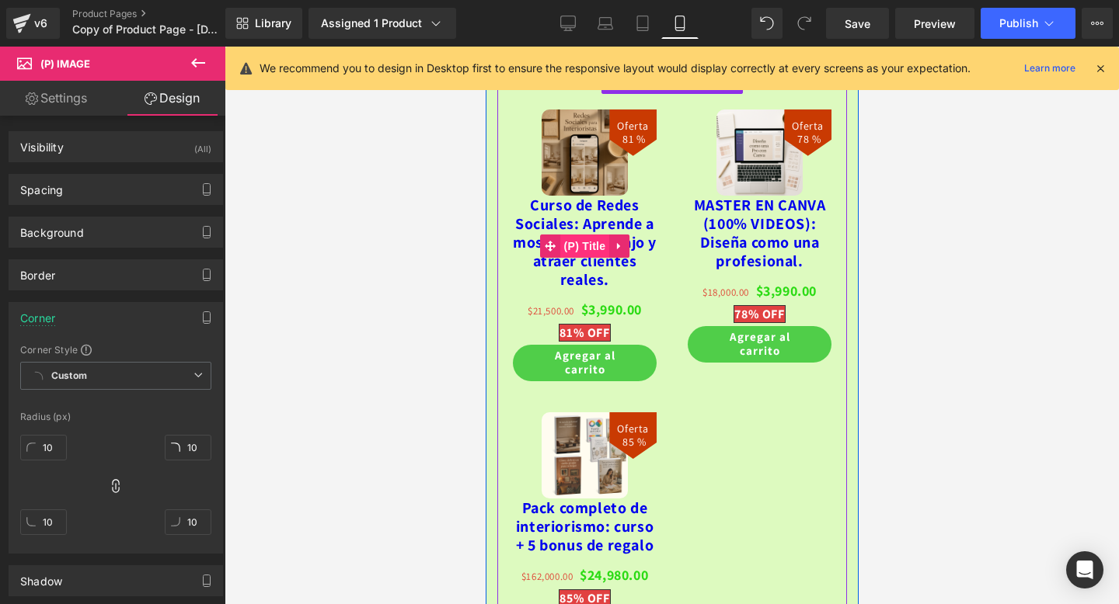
click at [579, 250] on span "(P) Title" at bounding box center [584, 246] width 50 height 23
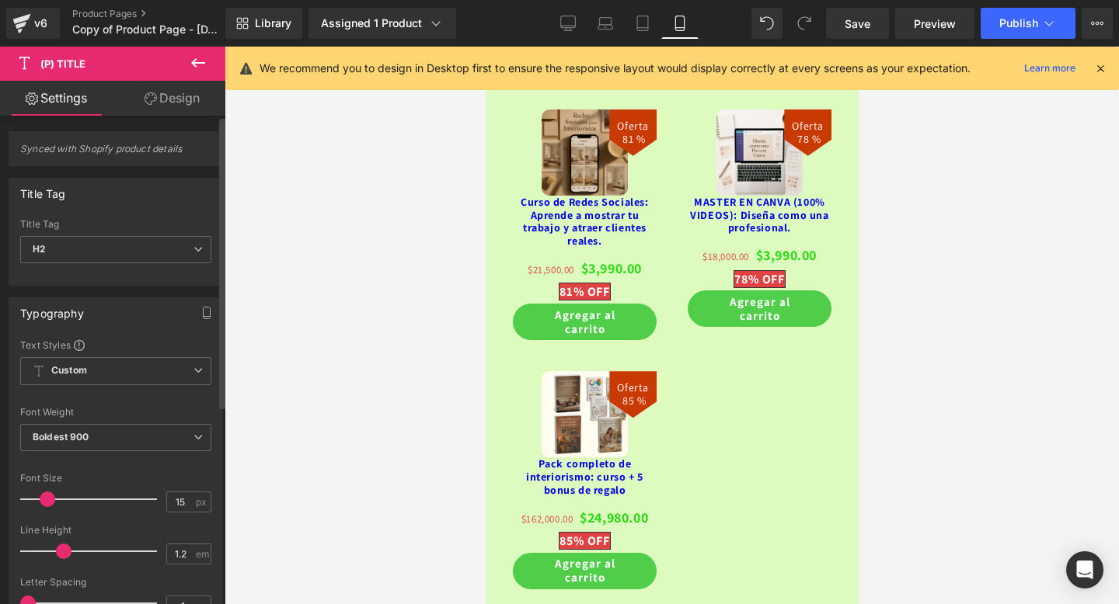
type input "16"
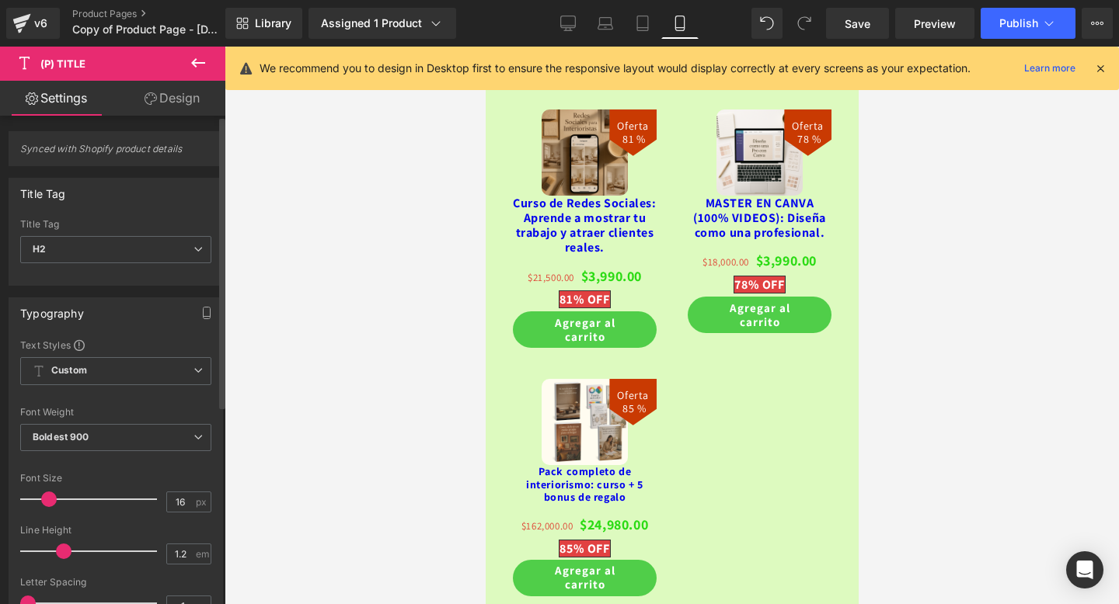
click at [47, 502] on span at bounding box center [49, 500] width 16 height 16
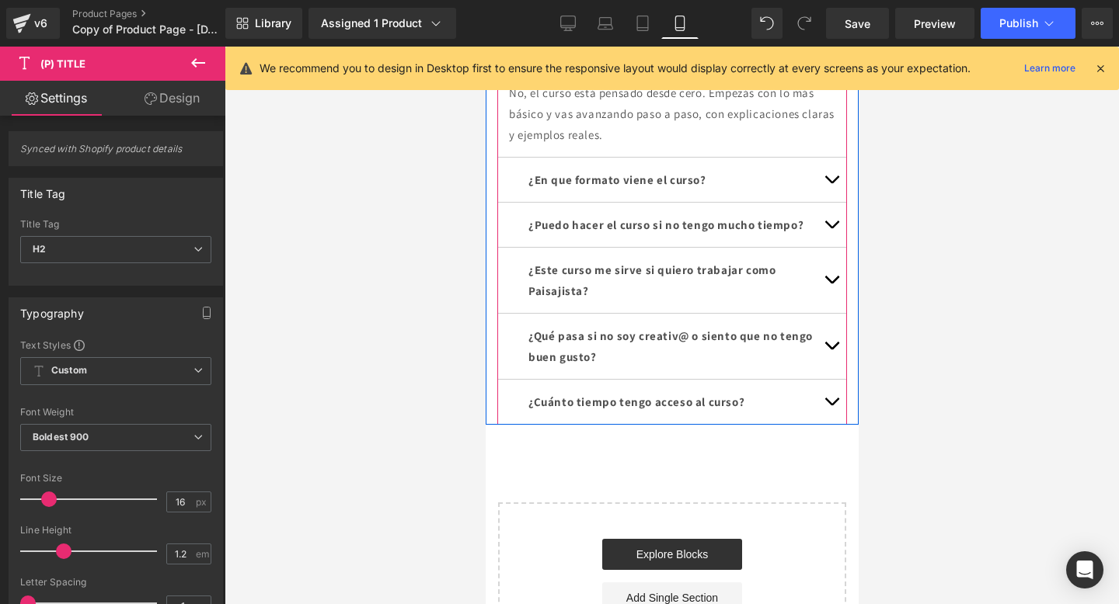
scroll to position [6173, 0]
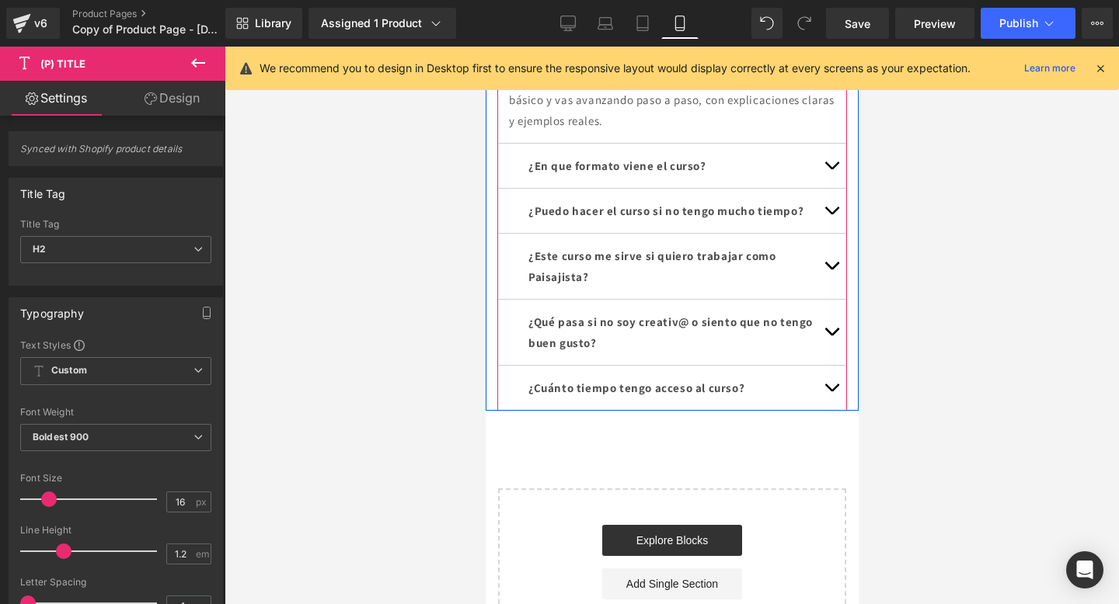
click at [833, 284] on button "button" at bounding box center [830, 266] width 31 height 65
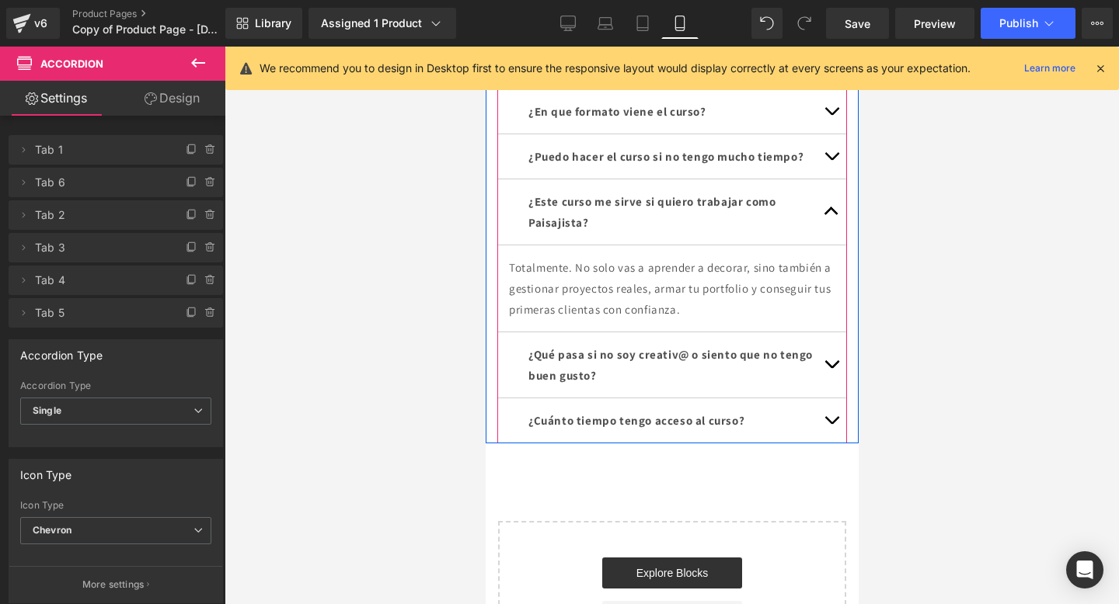
scroll to position [6143, 0]
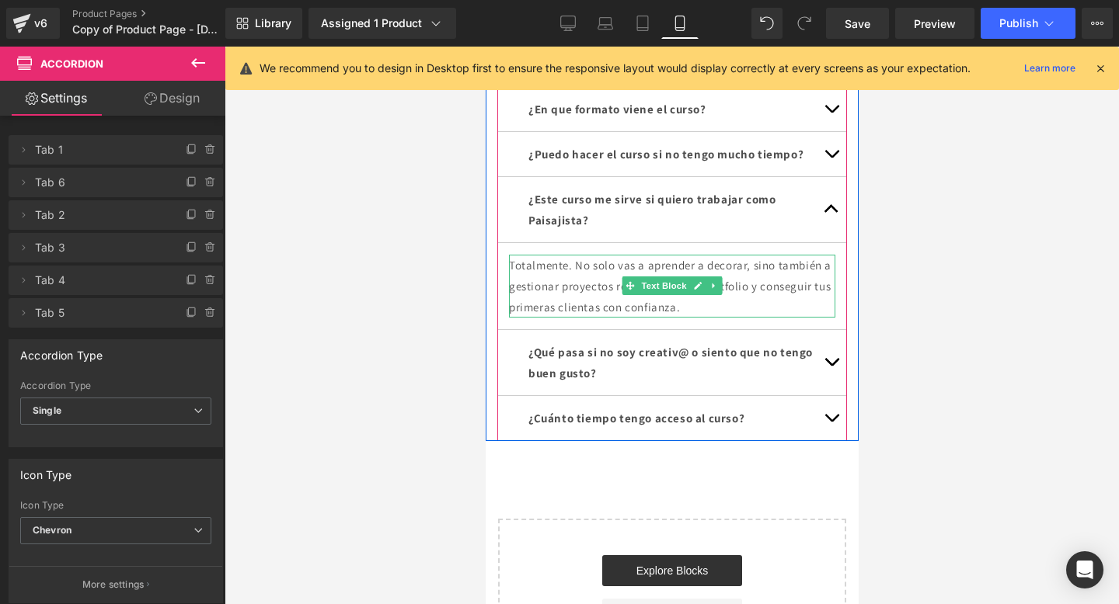
click at [743, 285] on p "Totalmente. No solo vas a aprender a decorar, sino también a gestionar proyecto…" at bounding box center [671, 286] width 326 height 63
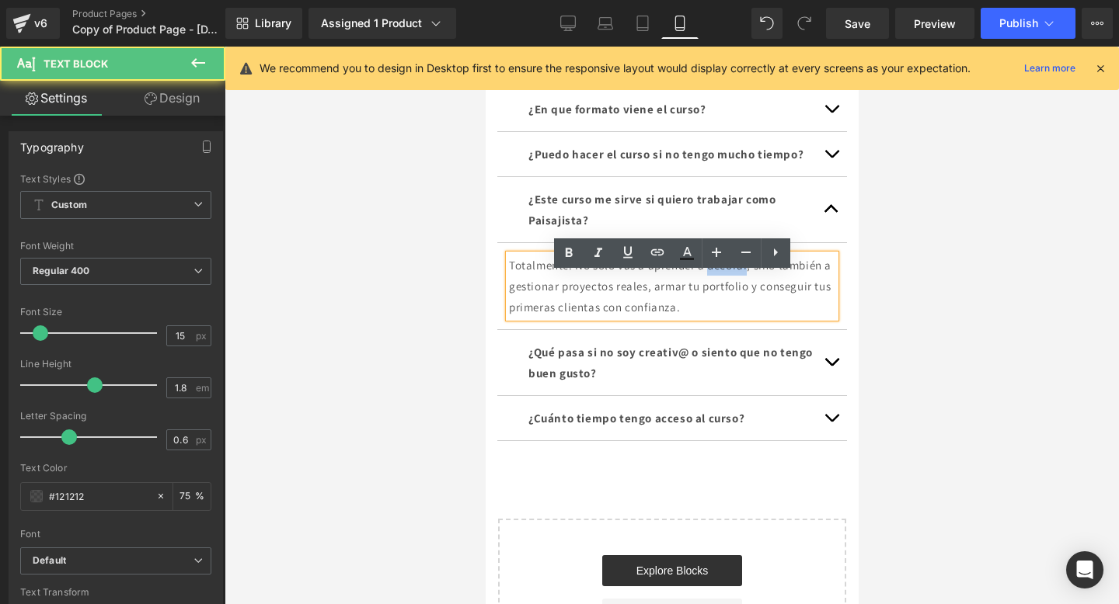
click at [743, 285] on p "Totalmente. No solo vas a aprender a decorar, sino también a gestionar proyecto…" at bounding box center [671, 286] width 326 height 63
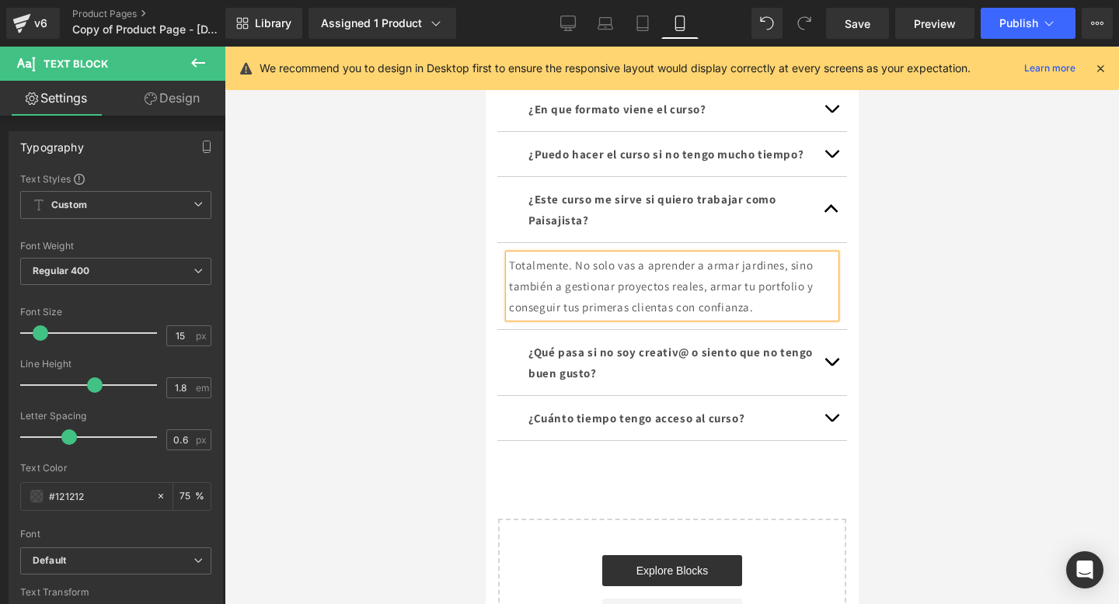
click at [796, 318] on p "Totalmente. No solo vas a aprender a armar jardines, sino también a gestionar p…" at bounding box center [671, 286] width 326 height 63
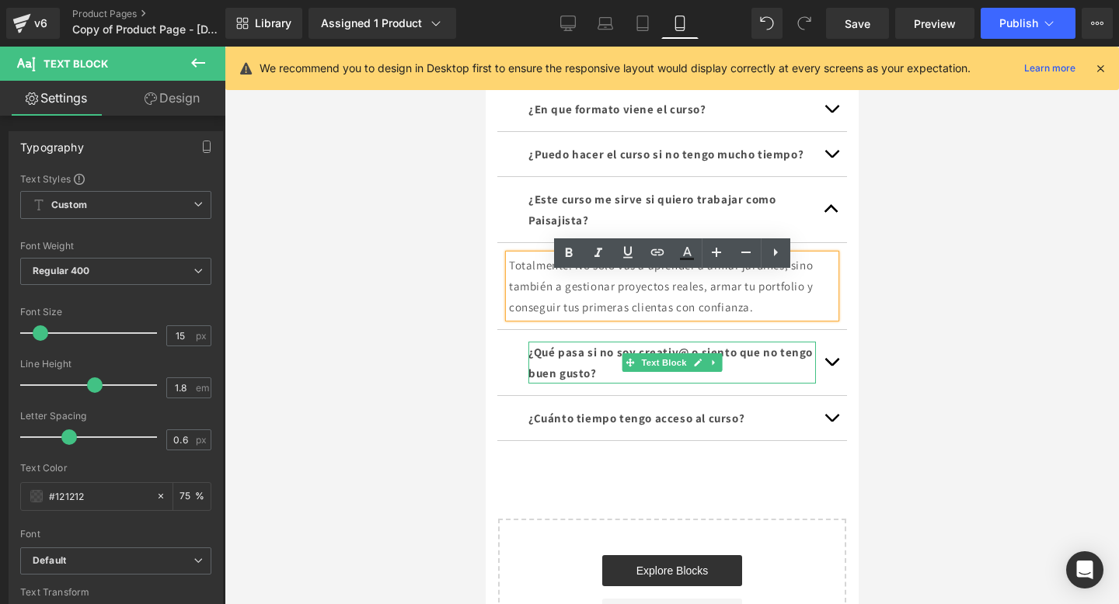
scroll to position [6149, 0]
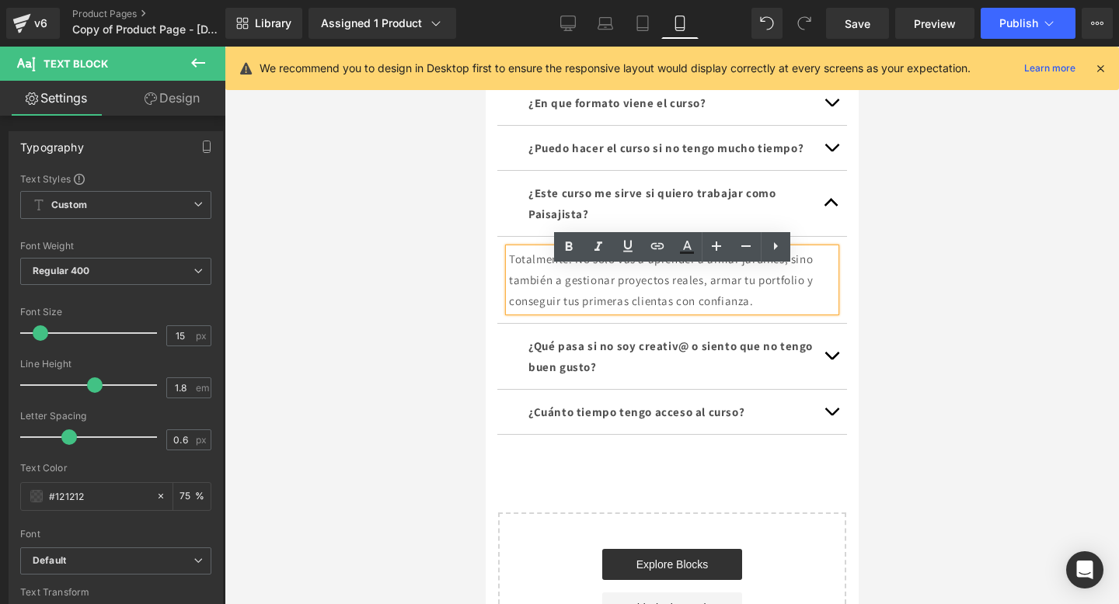
click at [628, 311] on p "Totalmente. No solo vas a aprender a armar jardines, sino también a gestionar p…" at bounding box center [671, 280] width 326 height 63
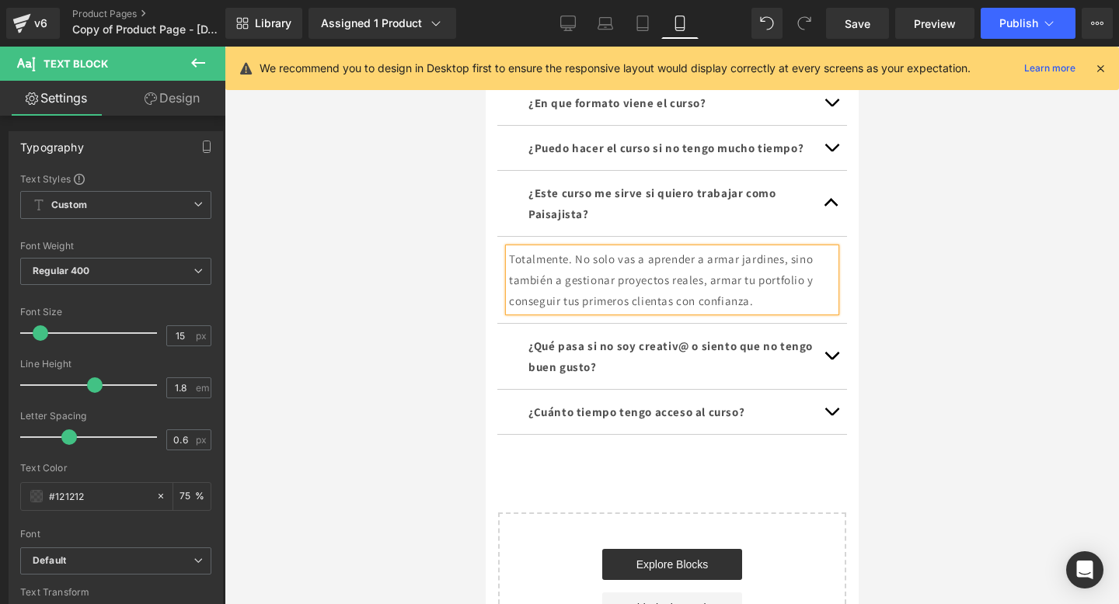
click at [673, 311] on p "Totalmente. No solo vas a aprender a armar jardines, sino también a gestionar p…" at bounding box center [671, 280] width 326 height 63
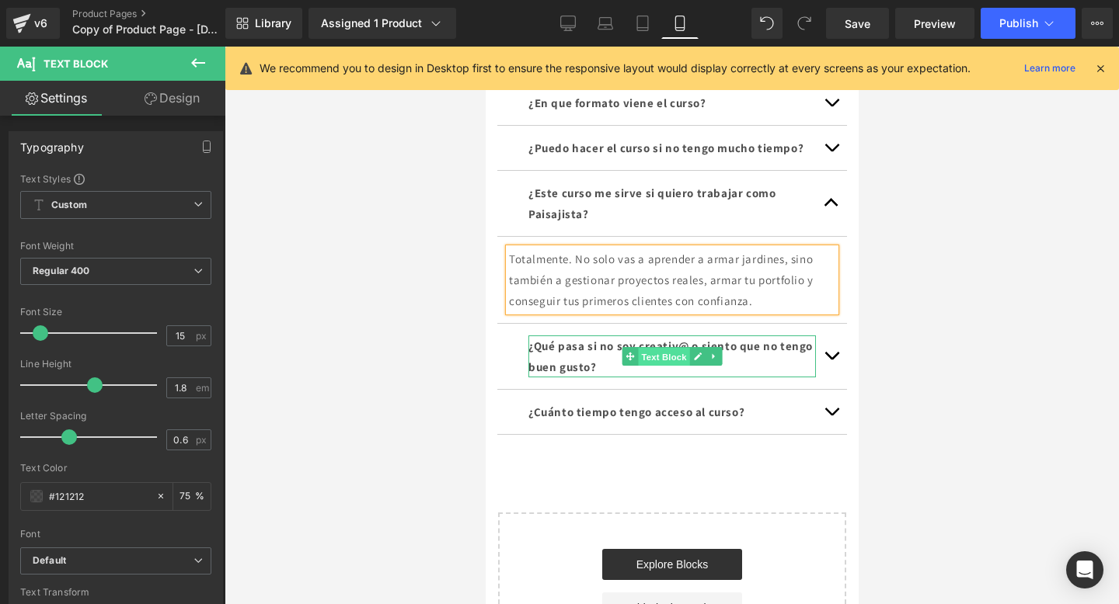
click at [685, 366] on span "Text Block" at bounding box center [662, 356] width 51 height 19
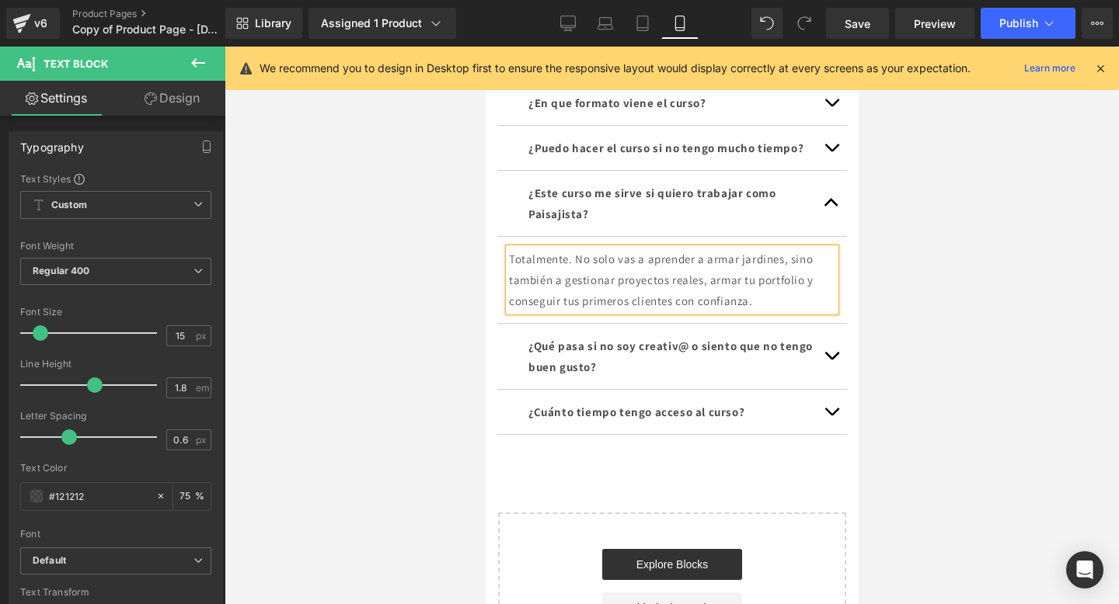
click at [837, 374] on button "button" at bounding box center [830, 356] width 31 height 65
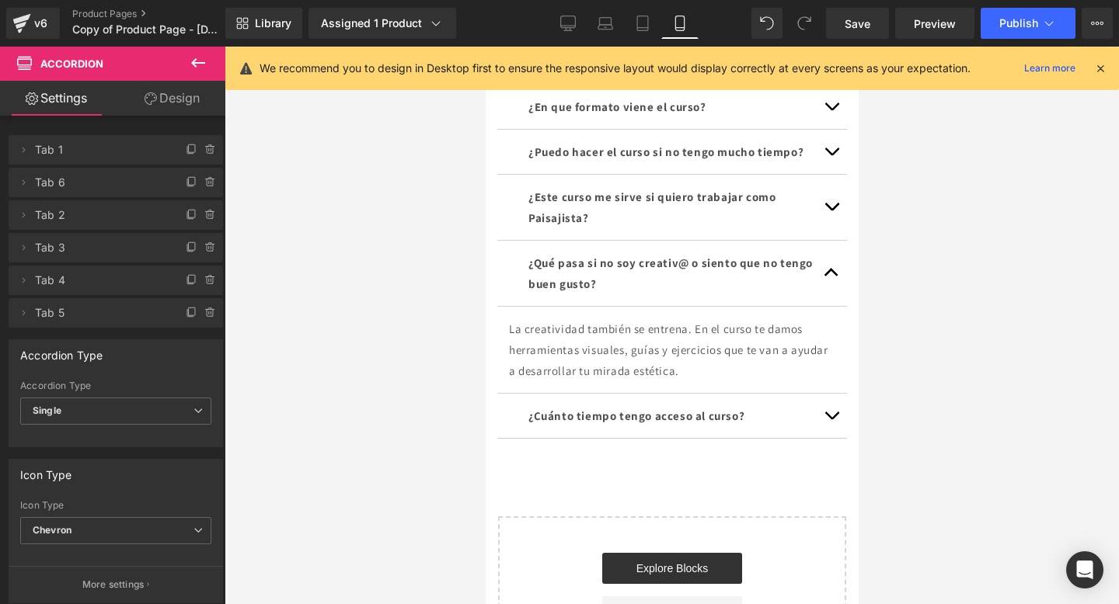
scroll to position [6157, 0]
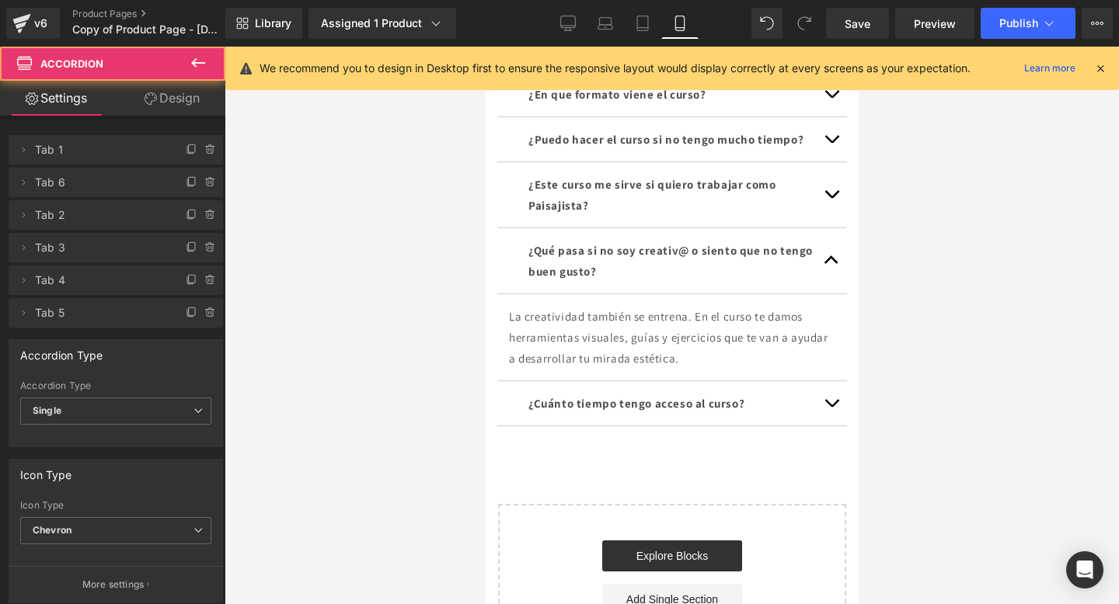
click at [832, 422] on button "button" at bounding box center [830, 403] width 31 height 44
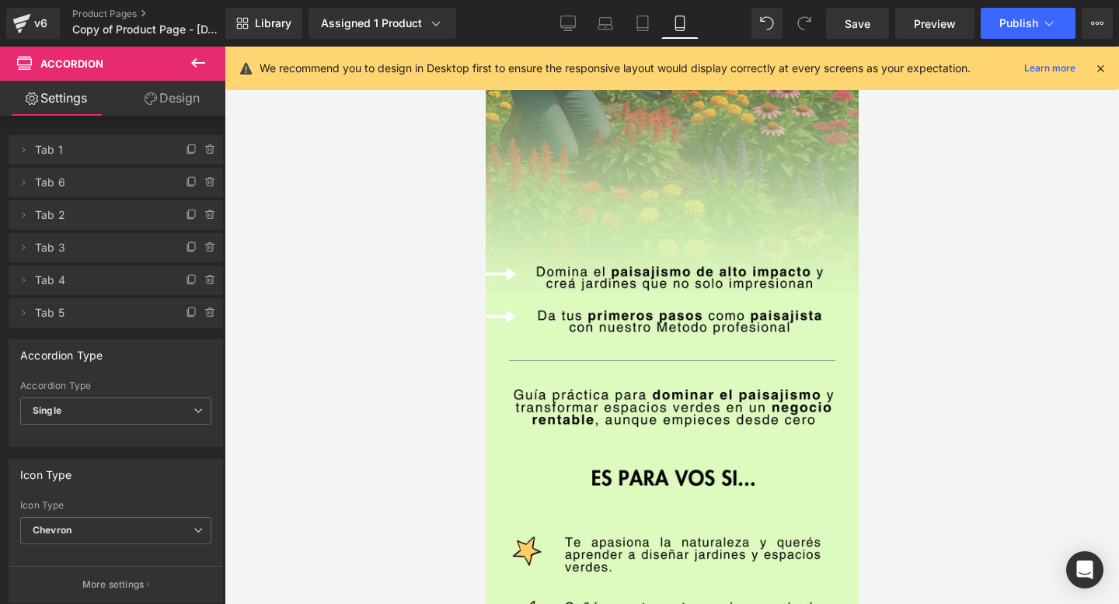
scroll to position [0, 0]
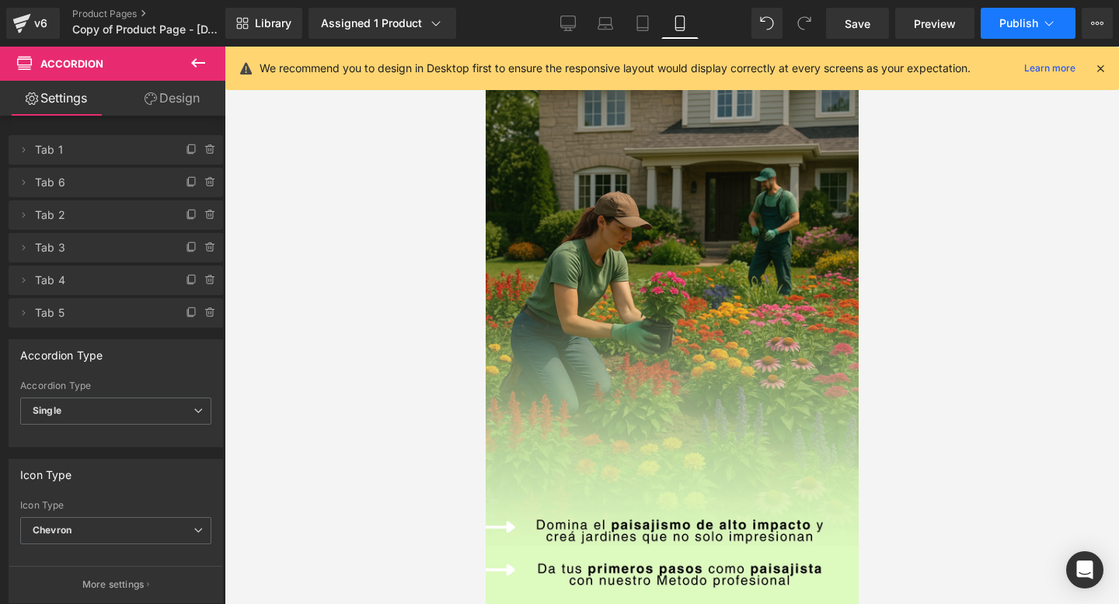
click at [1001, 17] on span "Publish" at bounding box center [1018, 23] width 39 height 12
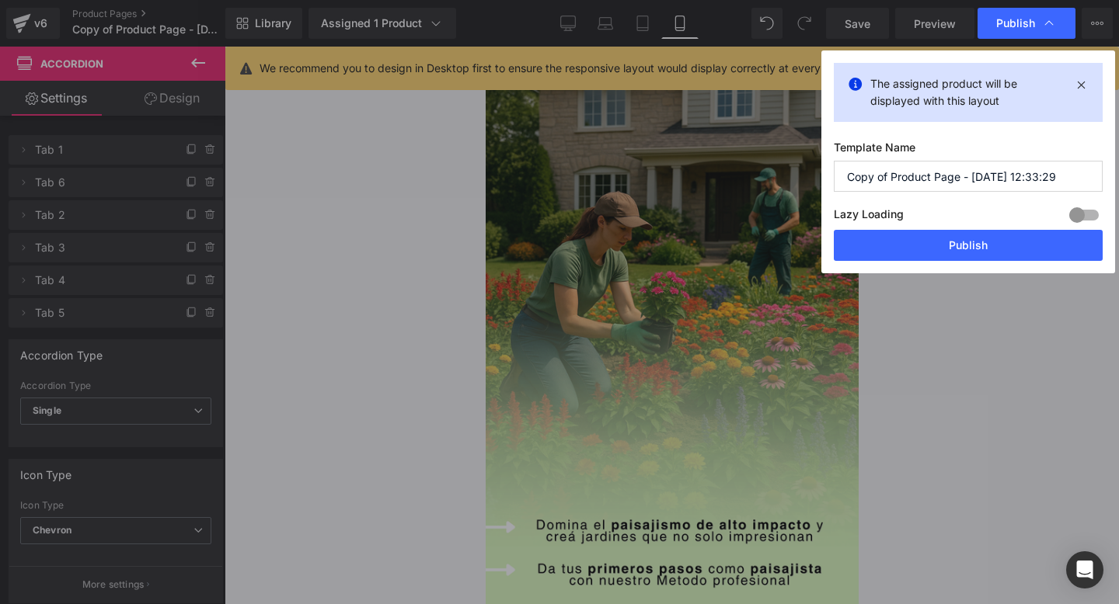
drag, startPoint x: 958, startPoint y: 182, endPoint x: 833, endPoint y: 180, distance: 125.1
click at [833, 180] on div "The assigned product will be displayed with this layout Template Name Copy of P…" at bounding box center [968, 161] width 294 height 223
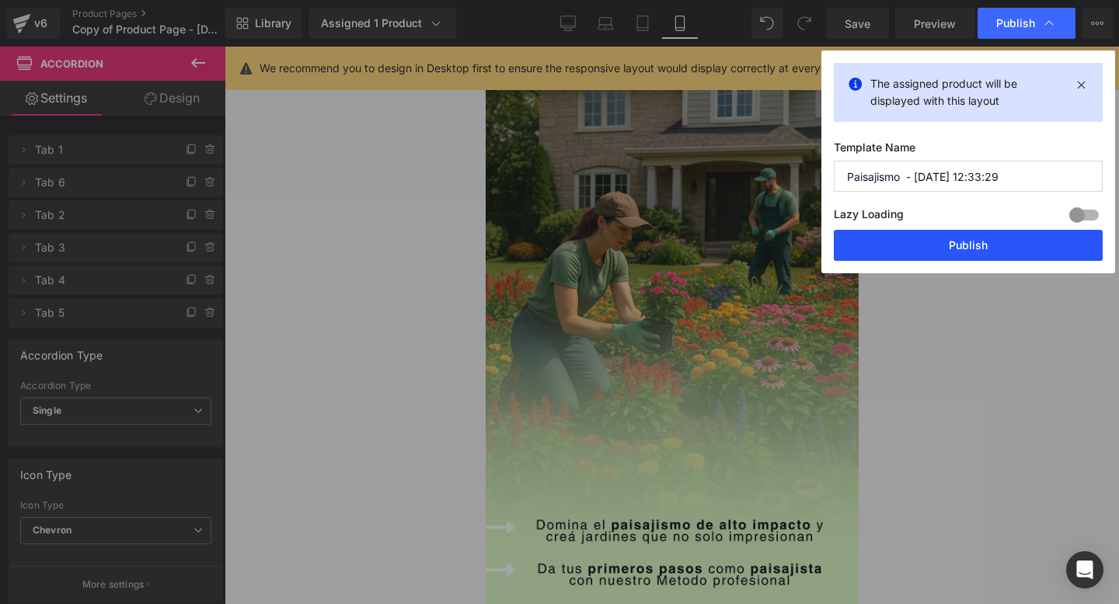
type input "Paisajismo - [DATE] 12:33:29"
click at [965, 245] on button "Publish" at bounding box center [967, 245] width 269 height 31
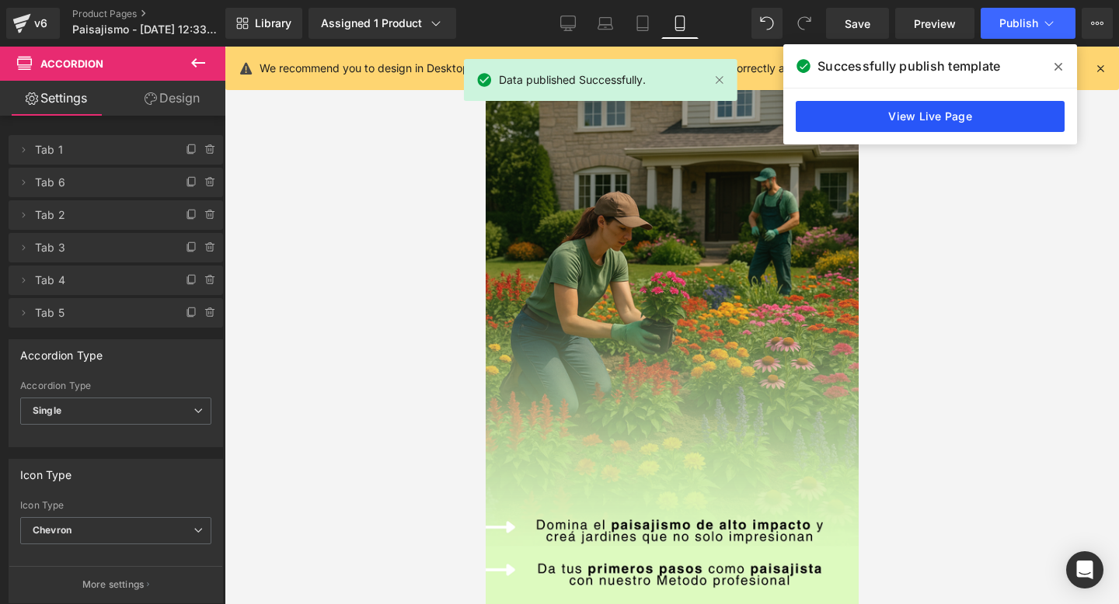
click at [948, 116] on link "View Live Page" at bounding box center [929, 116] width 269 height 31
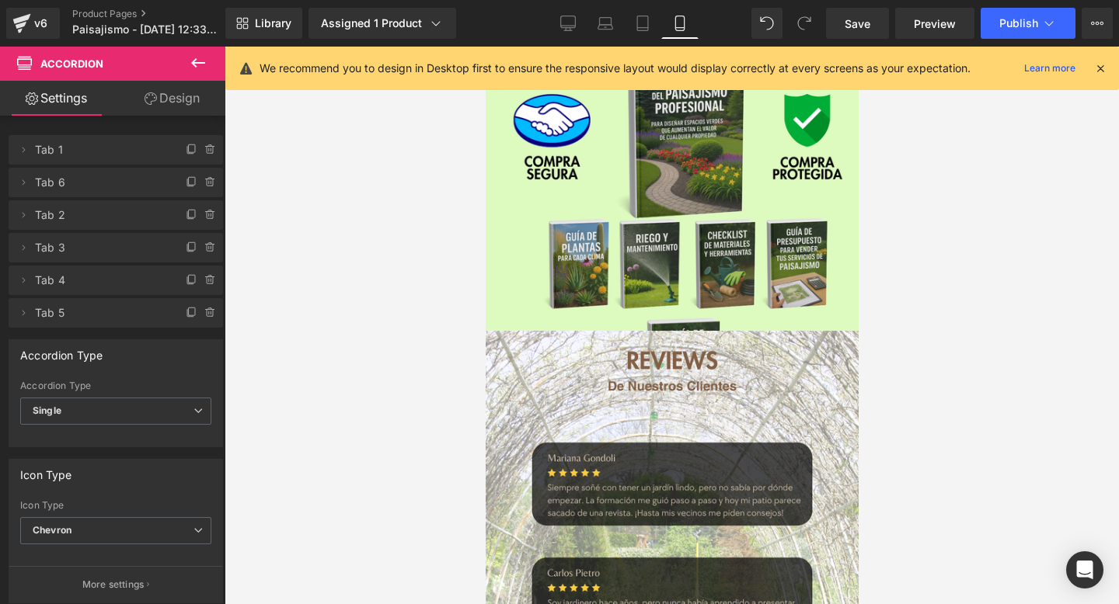
scroll to position [5278, 0]
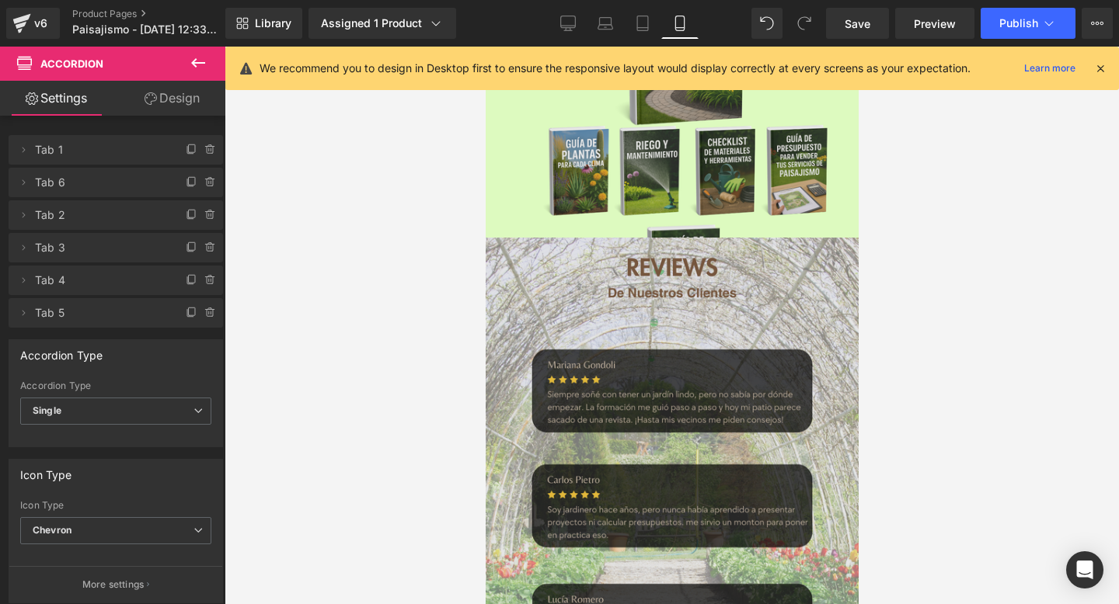
click at [664, 242] on img at bounding box center [671, 529] width 373 height 583
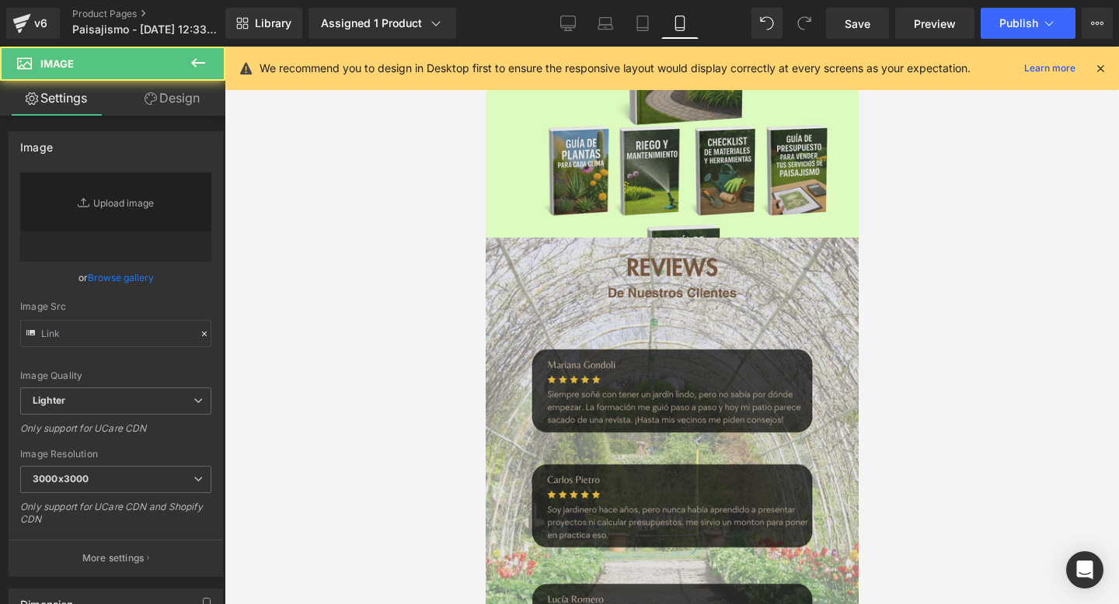
type input "[URL][DOMAIN_NAME]"
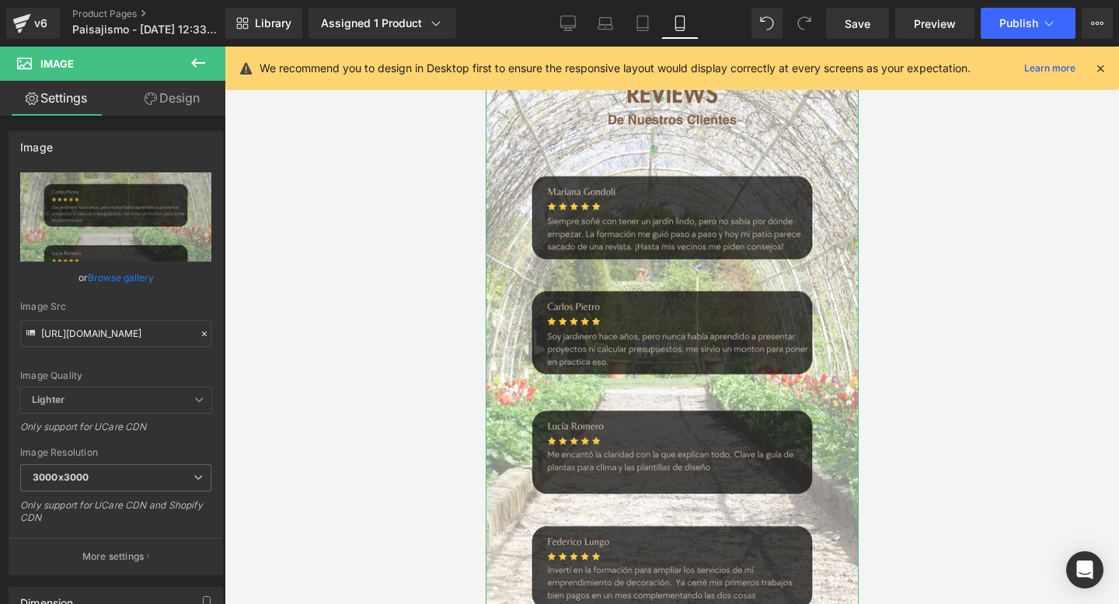
scroll to position [5453, 0]
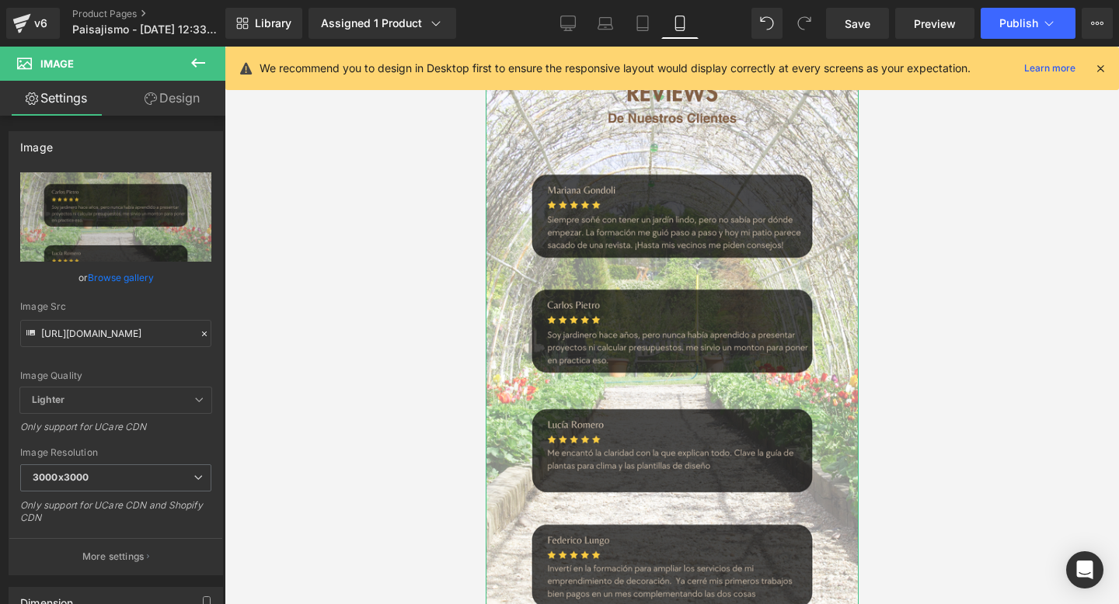
click at [163, 113] on link "Design" at bounding box center [172, 98] width 113 height 35
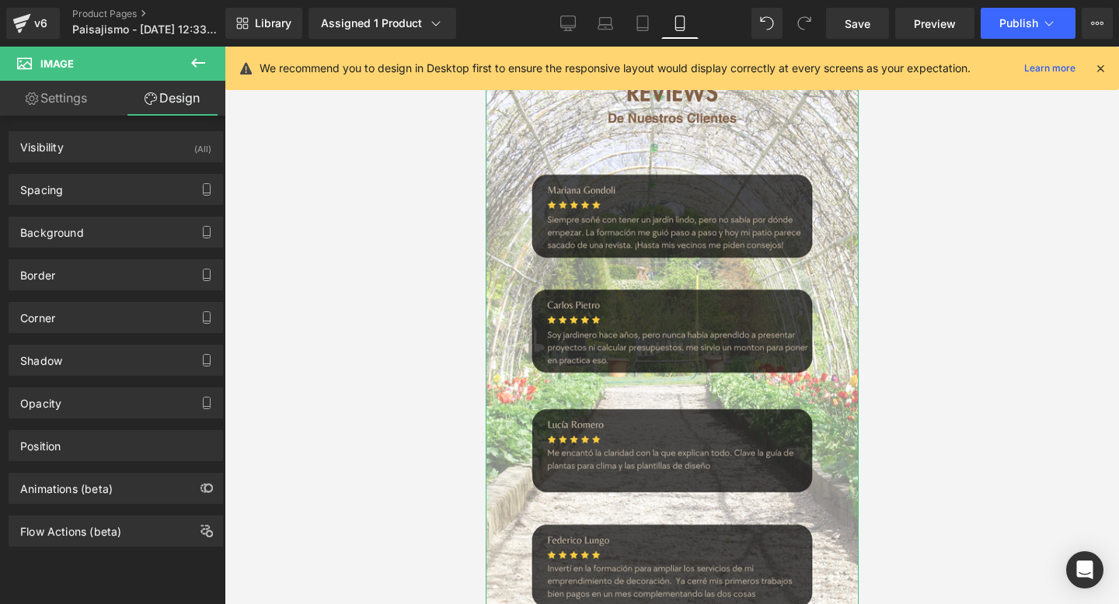
type input "0"
type input "-15"
type input "0"
type input "-15"
type input "0"
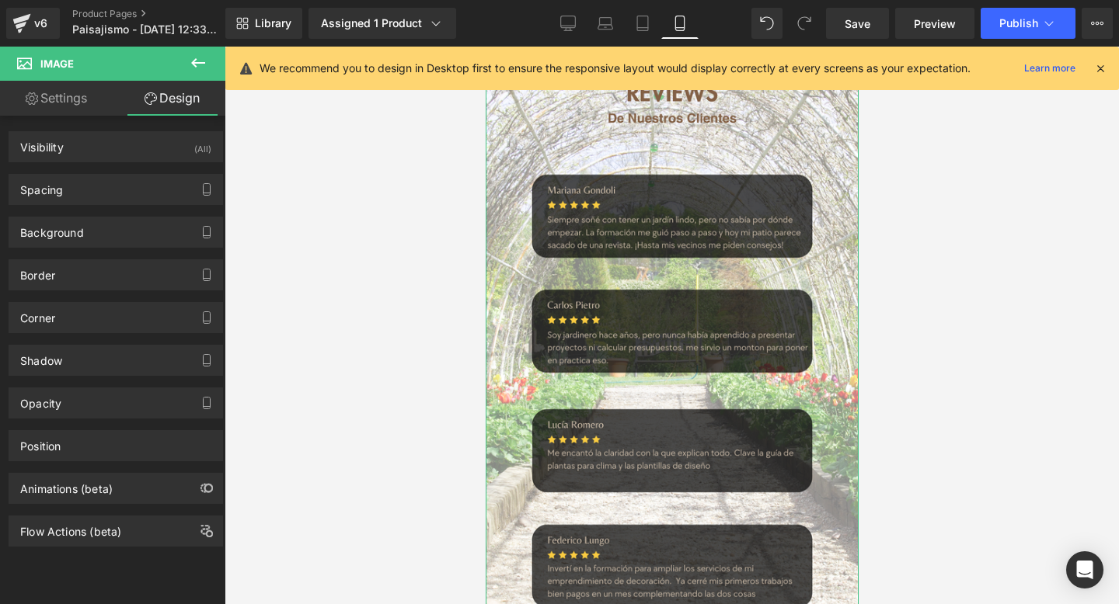
type input "0"
click at [134, 190] on div "Spacing" at bounding box center [115, 190] width 213 height 30
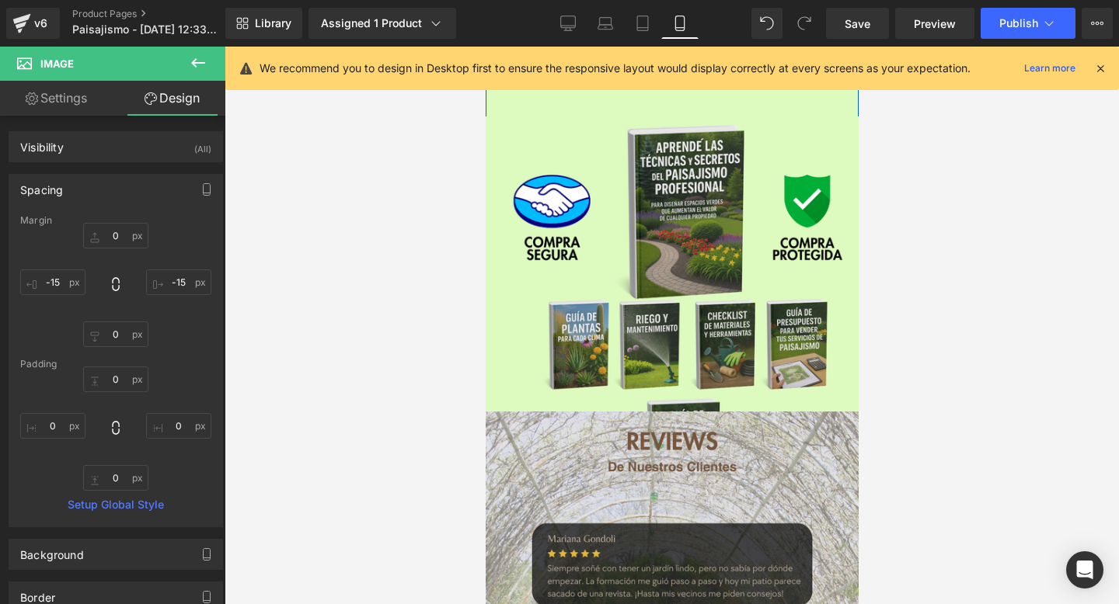
scroll to position [5092, 0]
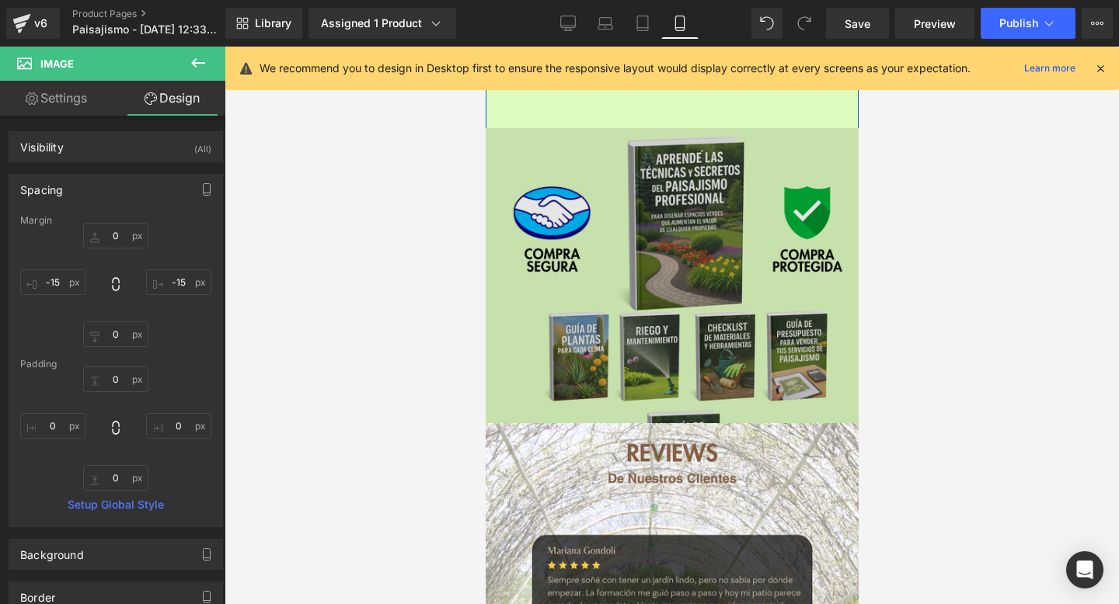
click at [695, 289] on img at bounding box center [671, 419] width 373 height 583
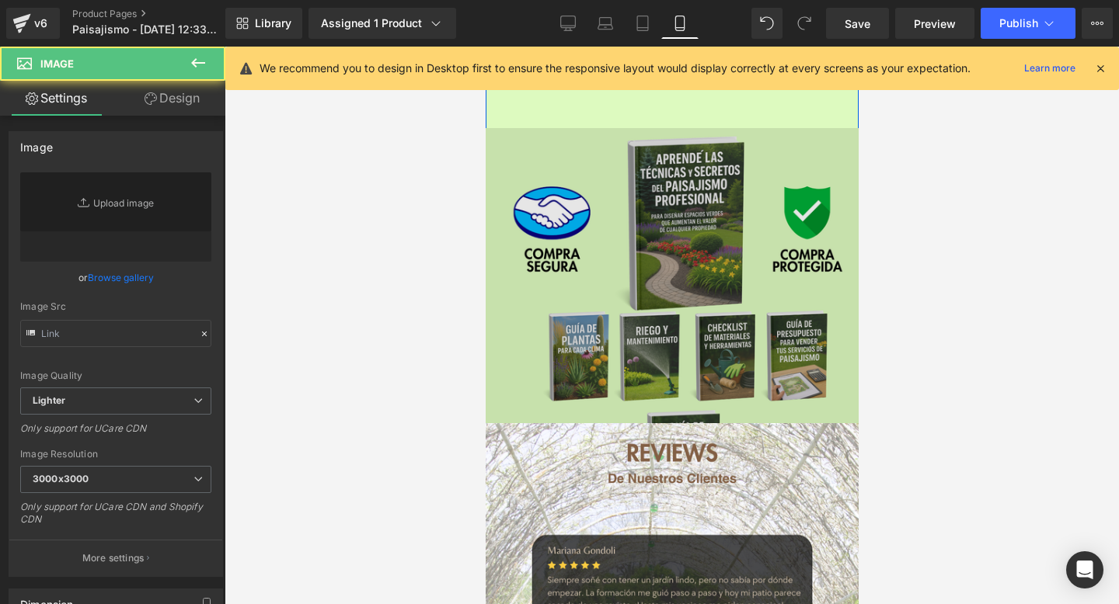
type input "[URL][DOMAIN_NAME]"
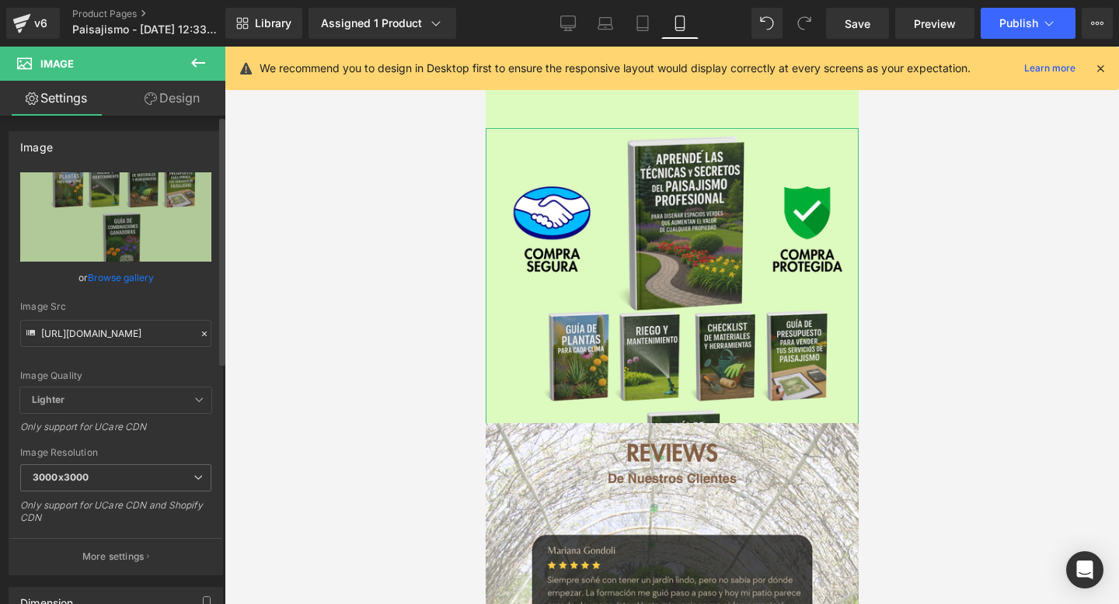
click at [167, 121] on div "Image [URL][DOMAIN_NAME] Replace Image Upload image or Browse gallery Image Src…" at bounding box center [116, 348] width 232 height 456
click at [175, 97] on link "Design" at bounding box center [172, 98] width 113 height 35
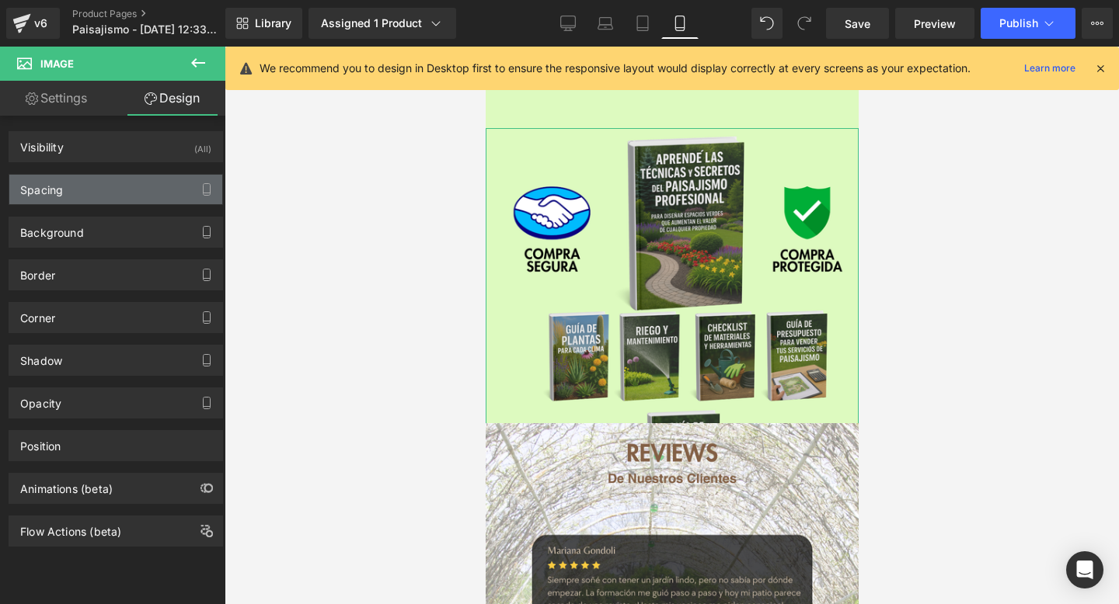
click at [155, 188] on div "Spacing" at bounding box center [115, 190] width 213 height 30
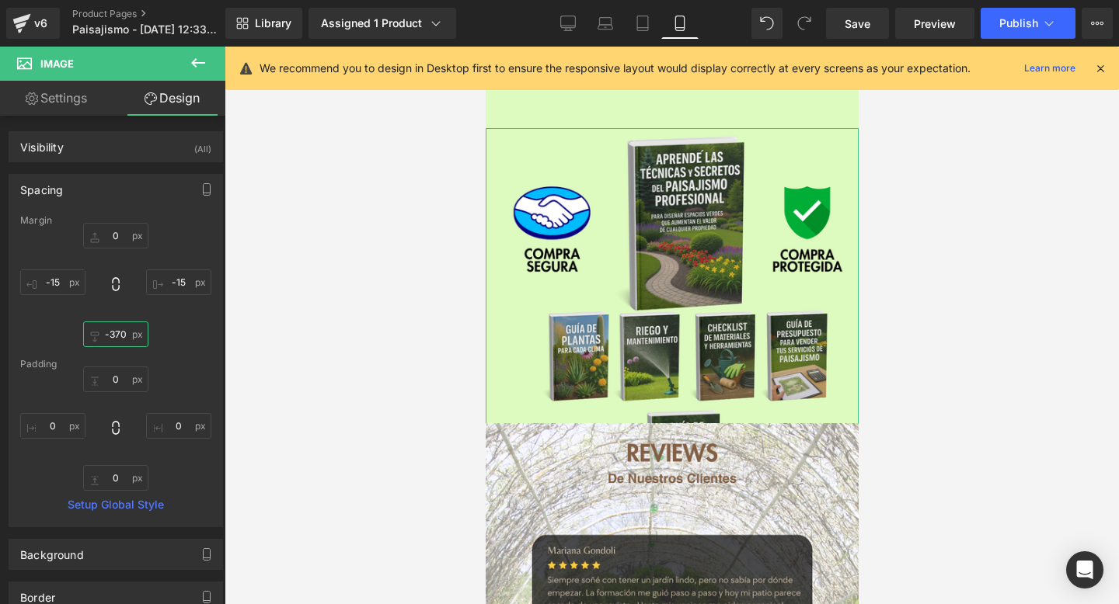
click at [120, 336] on input "-370" at bounding box center [115, 335] width 65 height 26
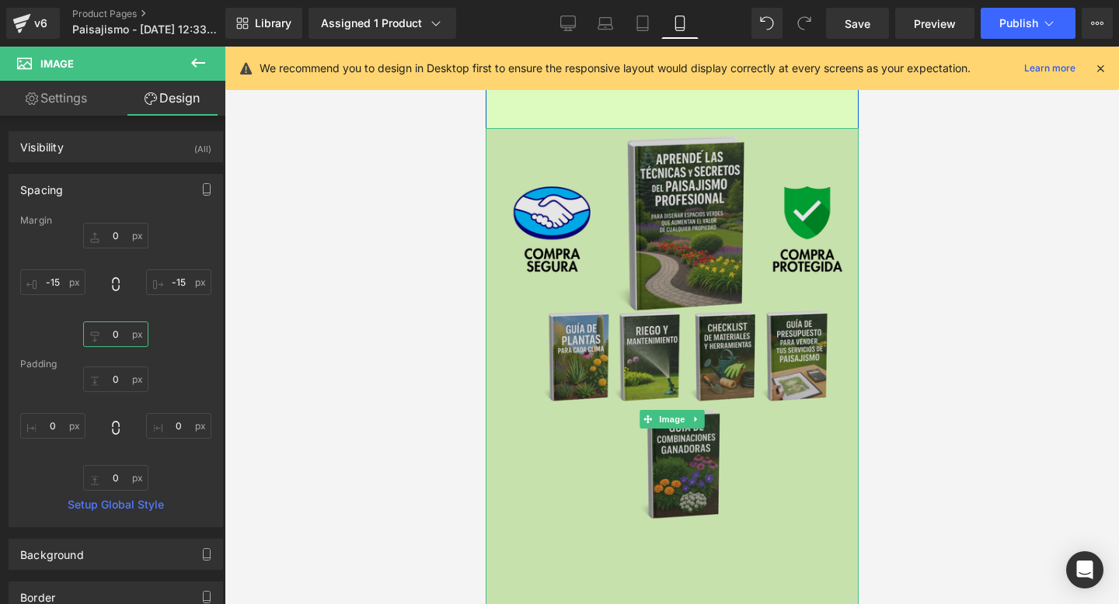
scroll to position [5451, 0]
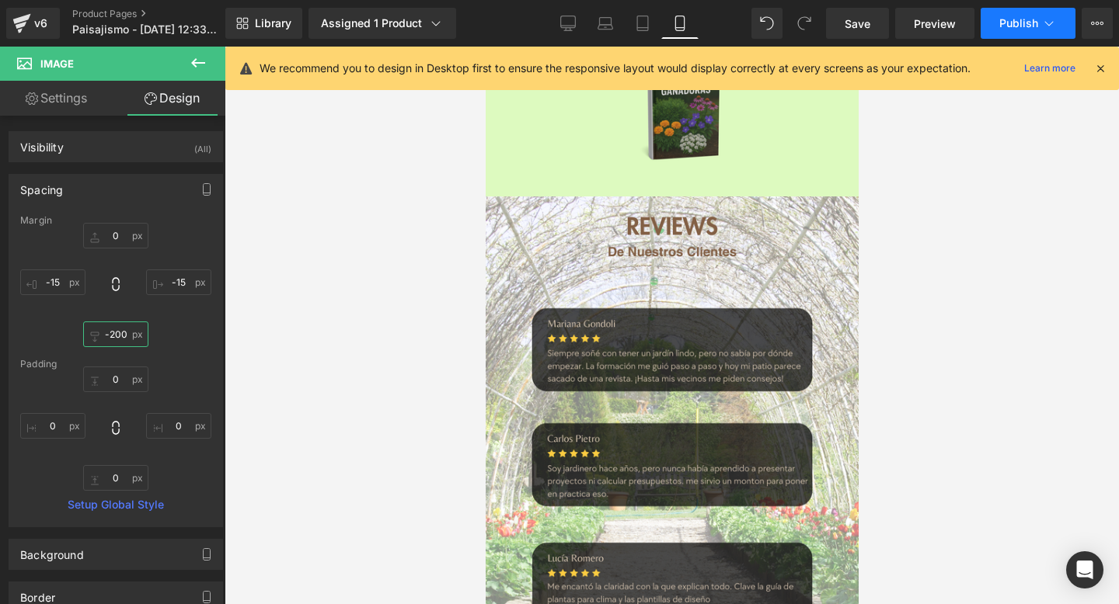
type input "-200"
click at [1022, 35] on button "Publish" at bounding box center [1027, 23] width 95 height 31
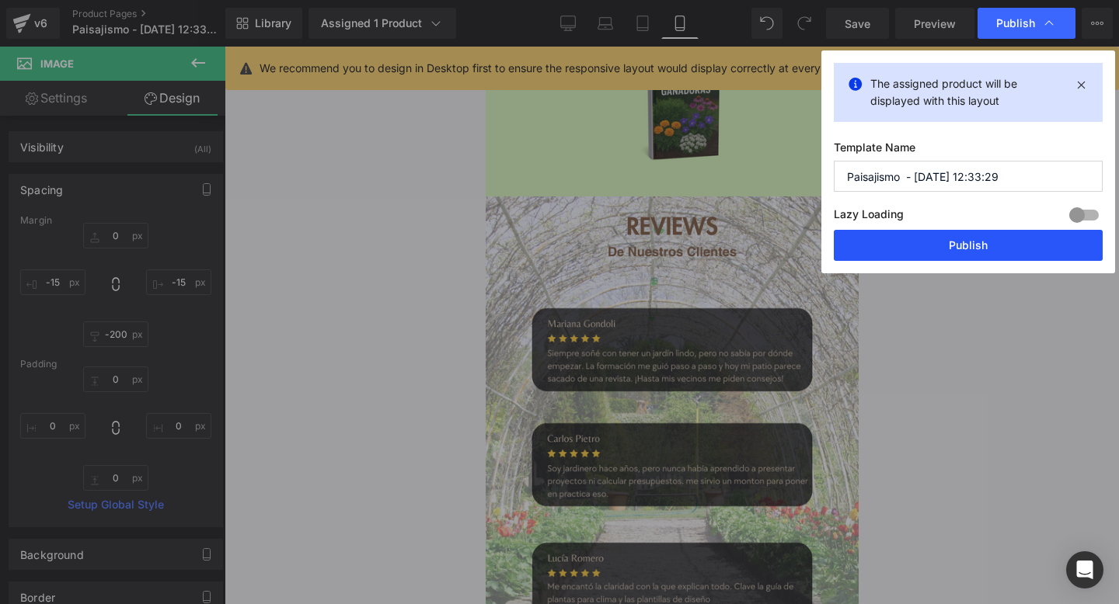
click at [993, 238] on button "Publish" at bounding box center [967, 245] width 269 height 31
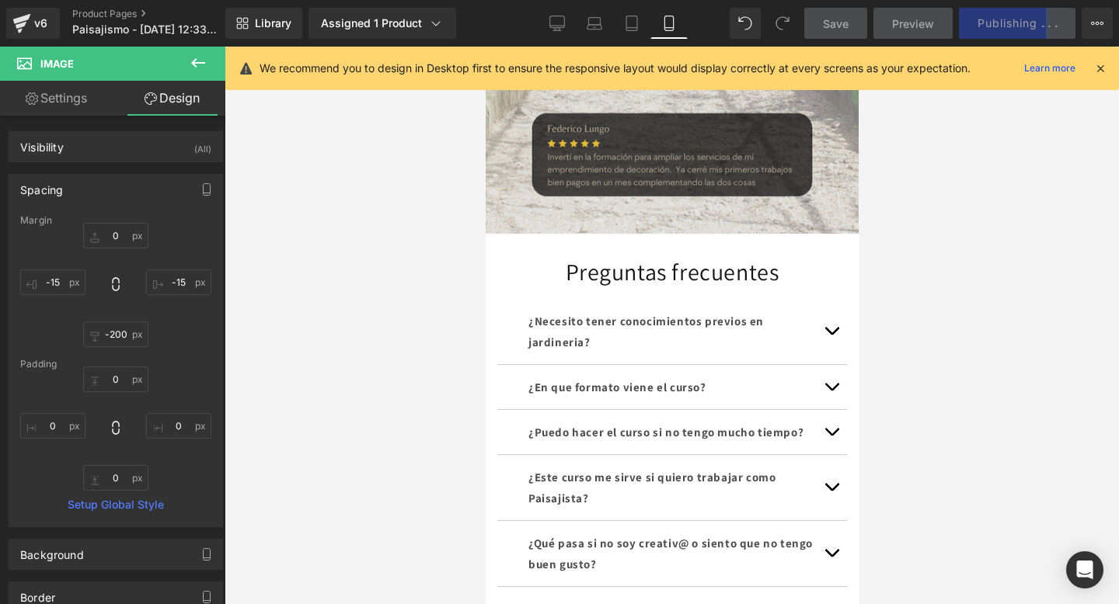
scroll to position [6382, 0]
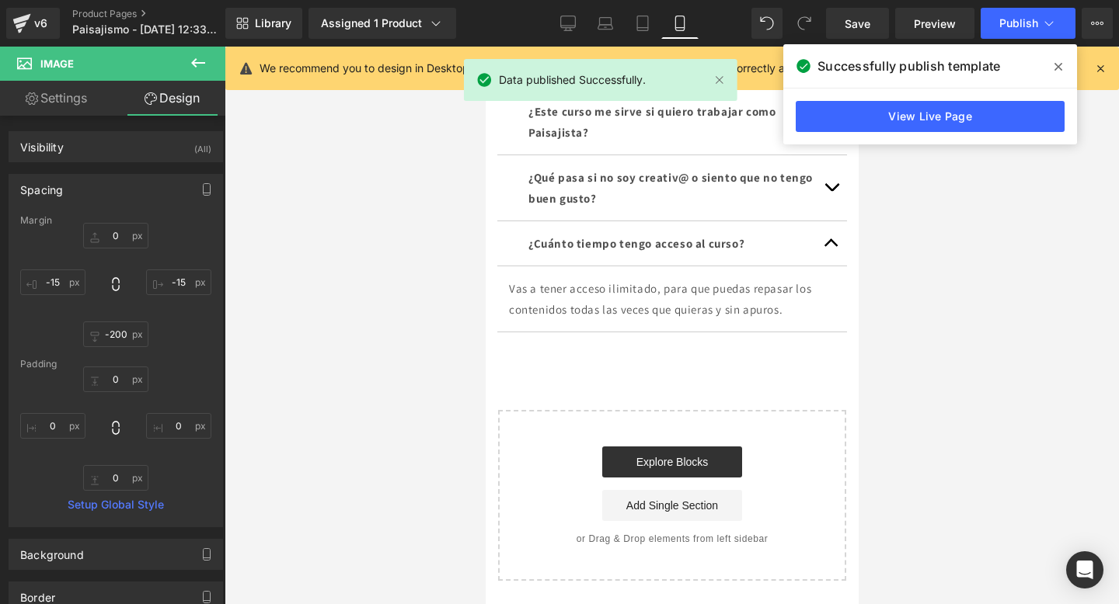
click at [1063, 59] on span at bounding box center [1058, 66] width 25 height 25
